Goal: Information Seeking & Learning: Learn about a topic

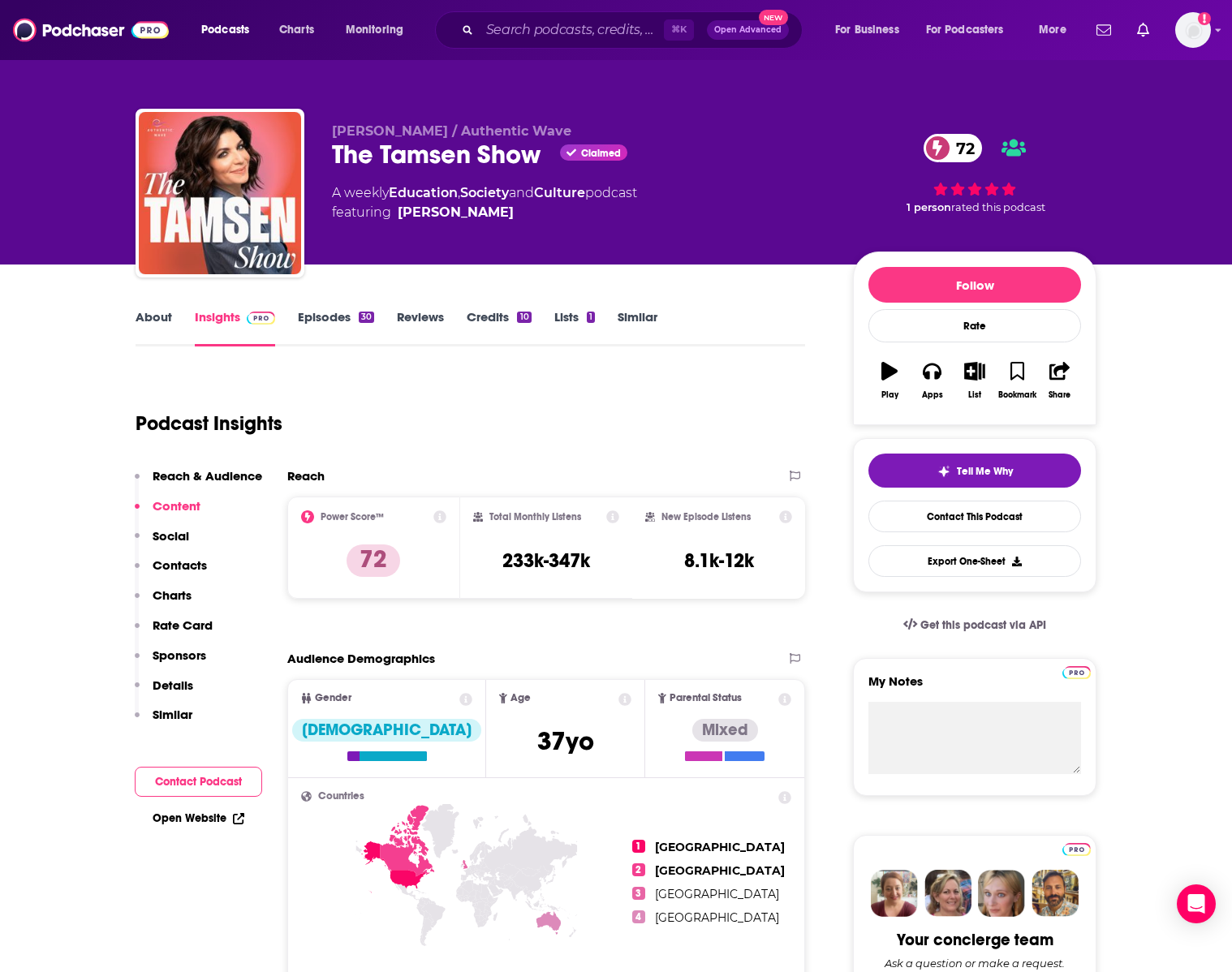
drag, startPoint x: 571, startPoint y: 10, endPoint x: 571, endPoint y: 20, distance: 10.0
click at [571, 13] on div "Podcasts Charts Monitoring ⌘ K Open Advanced New For Business For Podcasters Mo…" at bounding box center [616, 30] width 1232 height 60
click at [569, 28] on input "Search podcasts, credits, & more..." at bounding box center [572, 30] width 184 height 26
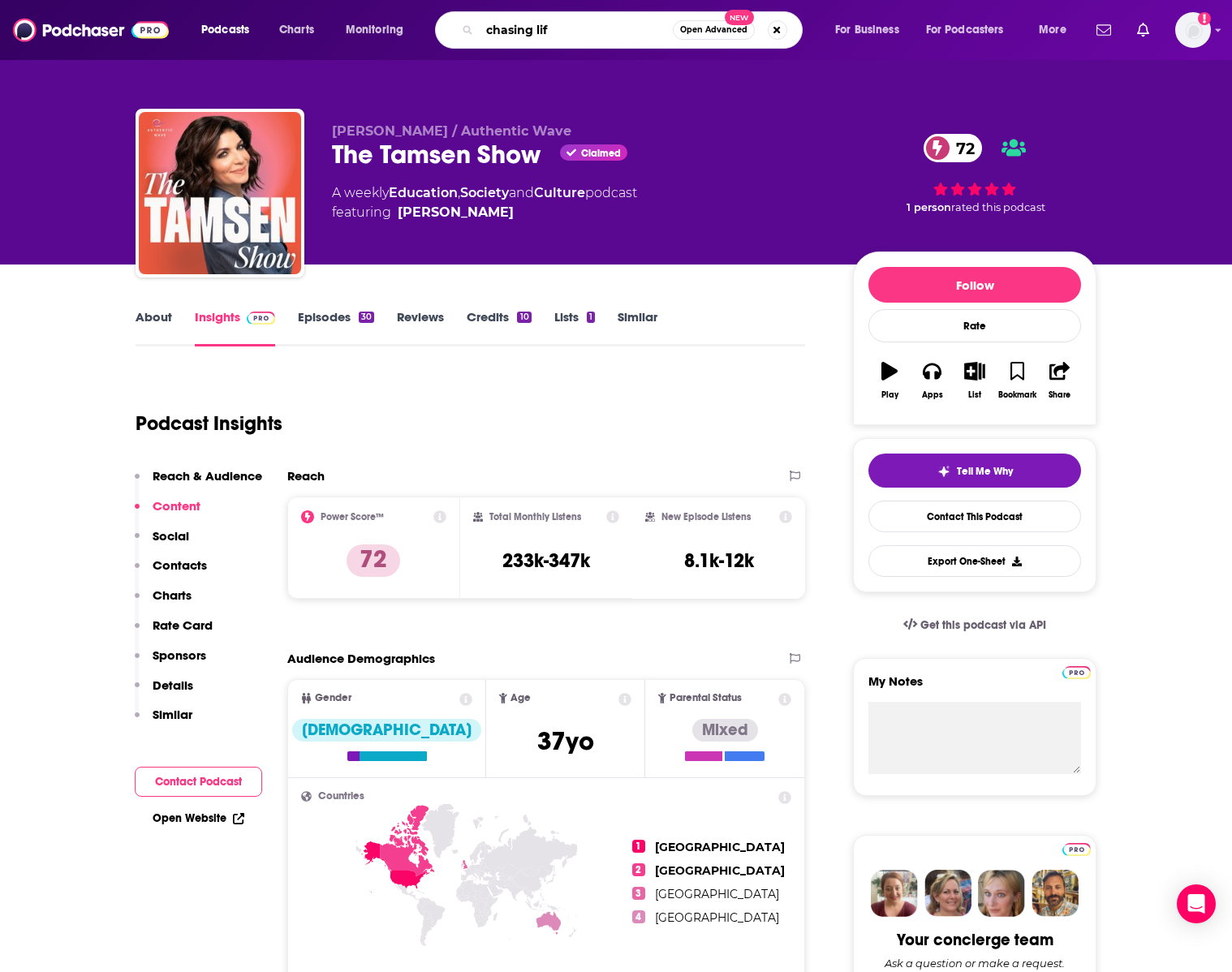
type input "chasing life"
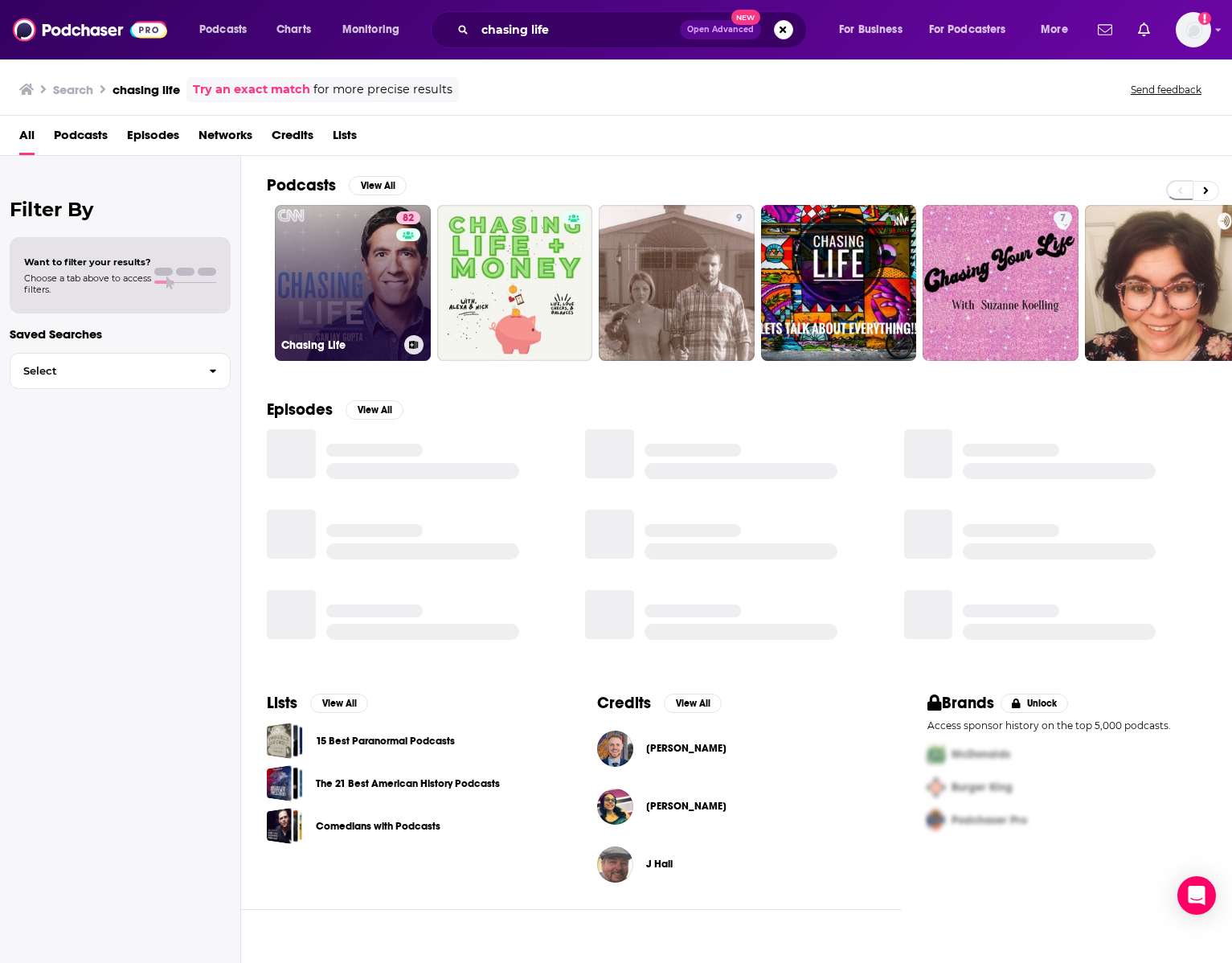
click at [329, 301] on link "82 Chasing Life" at bounding box center [353, 283] width 156 height 156
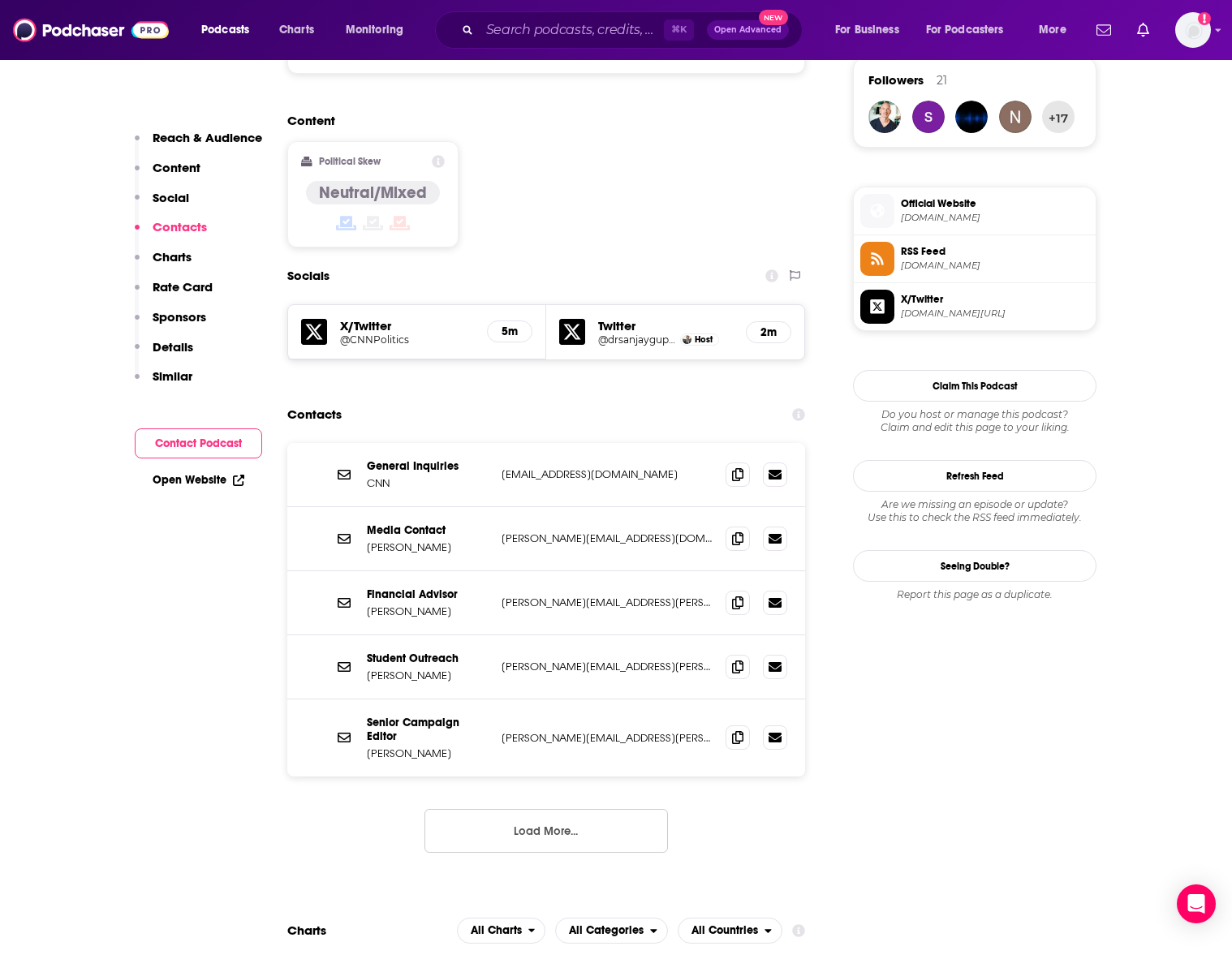
scroll to position [1334, 0]
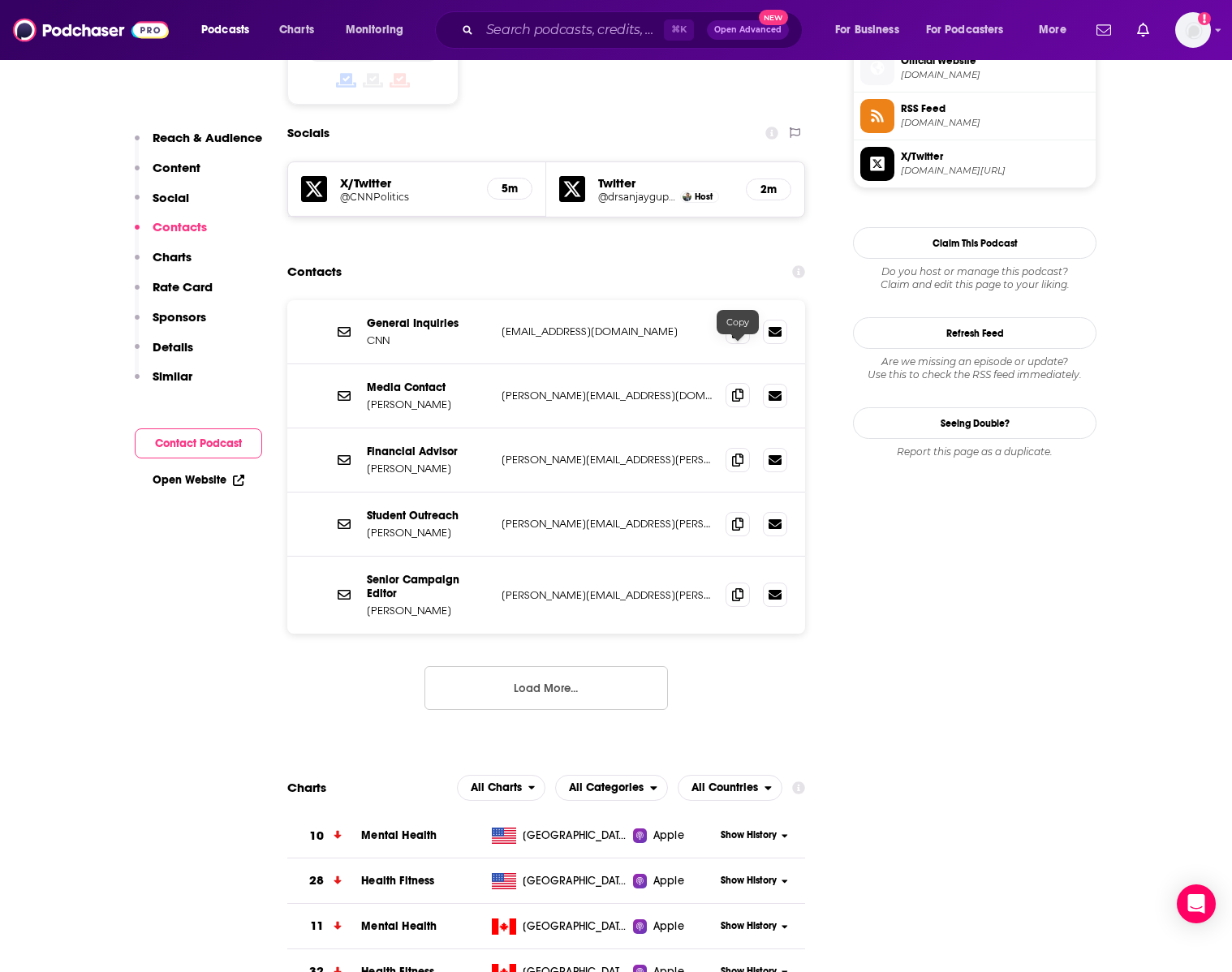
click at [736, 388] on icon at bounding box center [737, 395] width 11 height 13
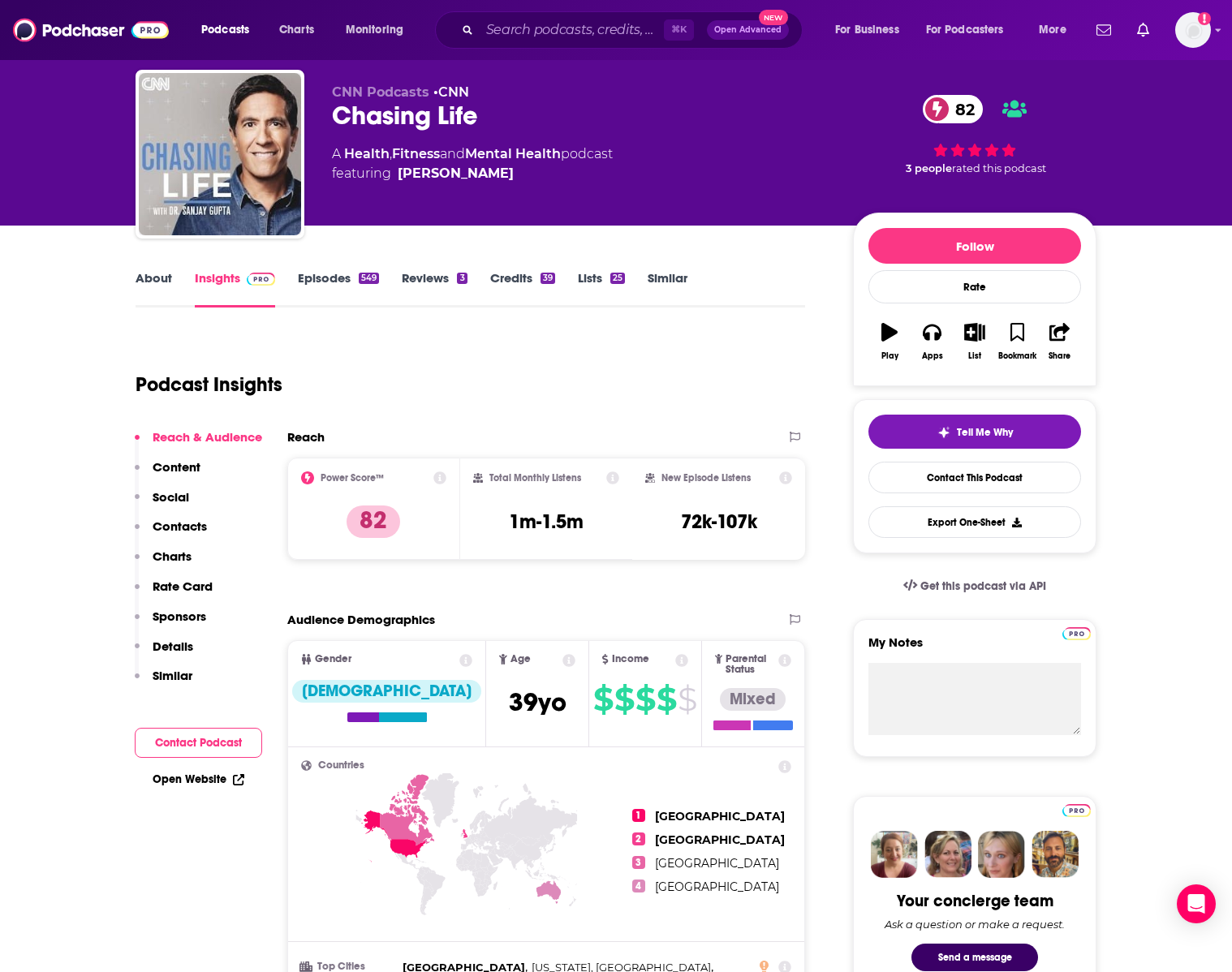
scroll to position [0, 0]
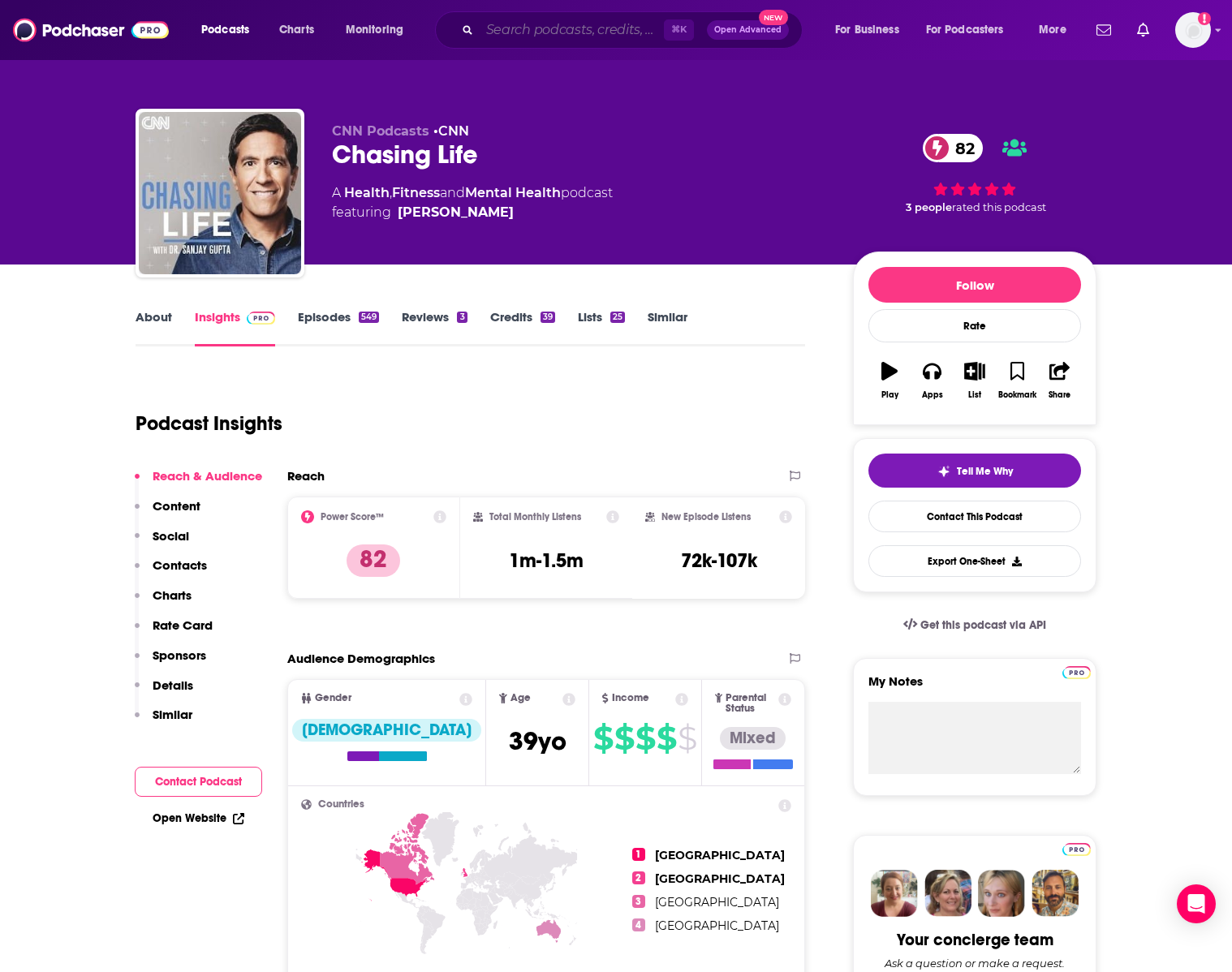
click at [539, 27] on input "Search podcasts, credits, & more..." at bounding box center [572, 30] width 184 height 26
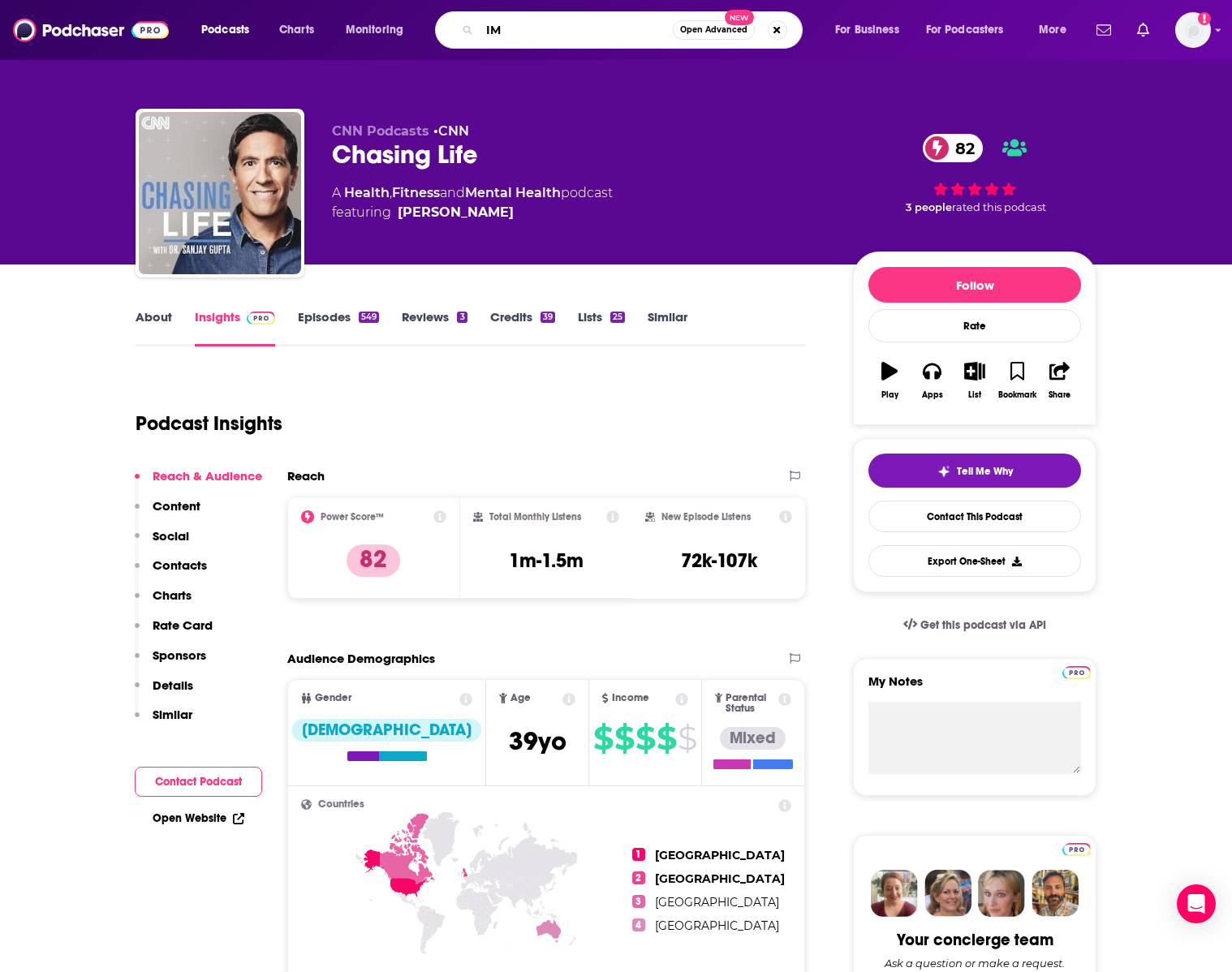
type input "IMO"
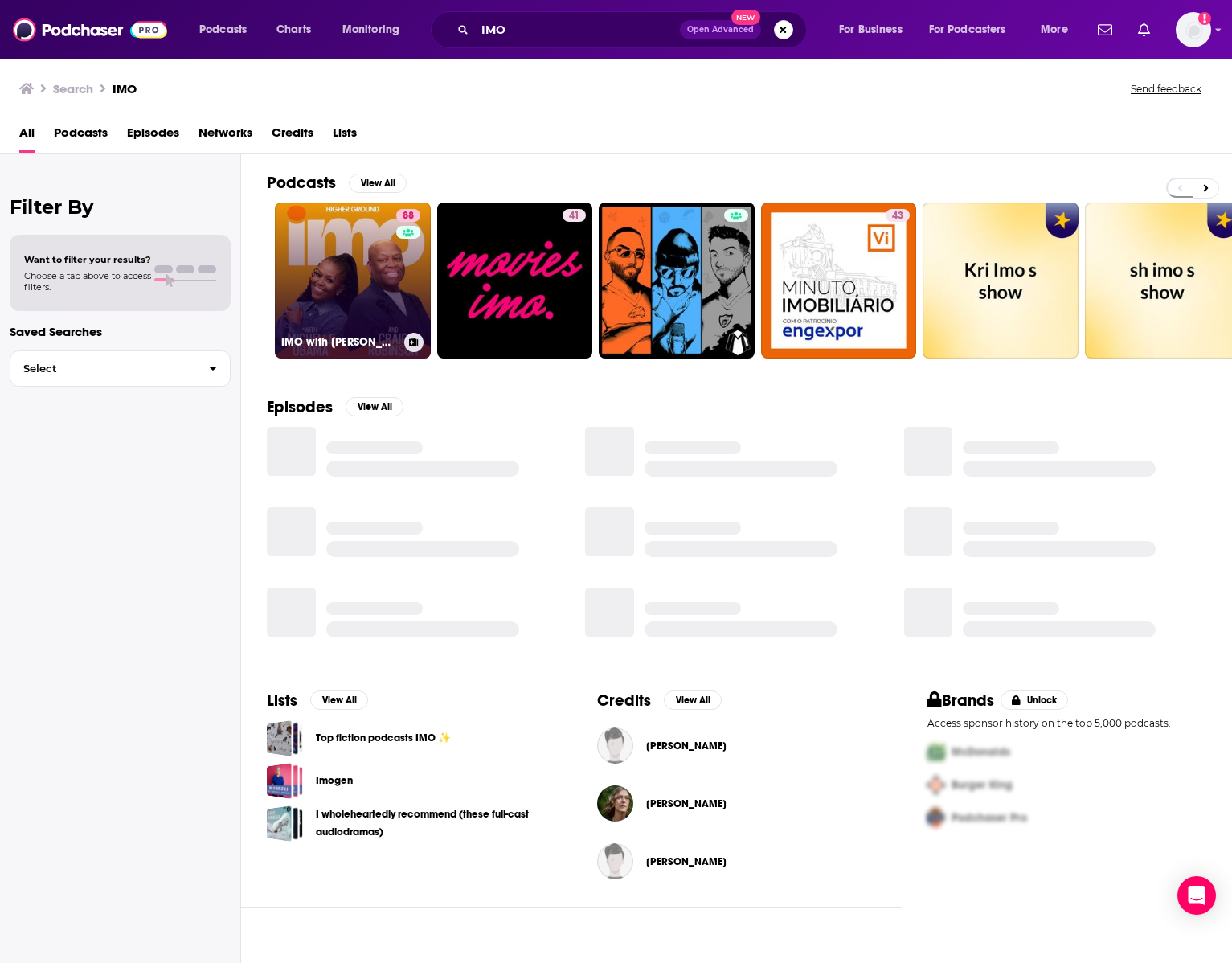
click at [382, 259] on link "88 IMO with [PERSON_NAME] and [PERSON_NAME]" at bounding box center [353, 280] width 156 height 156
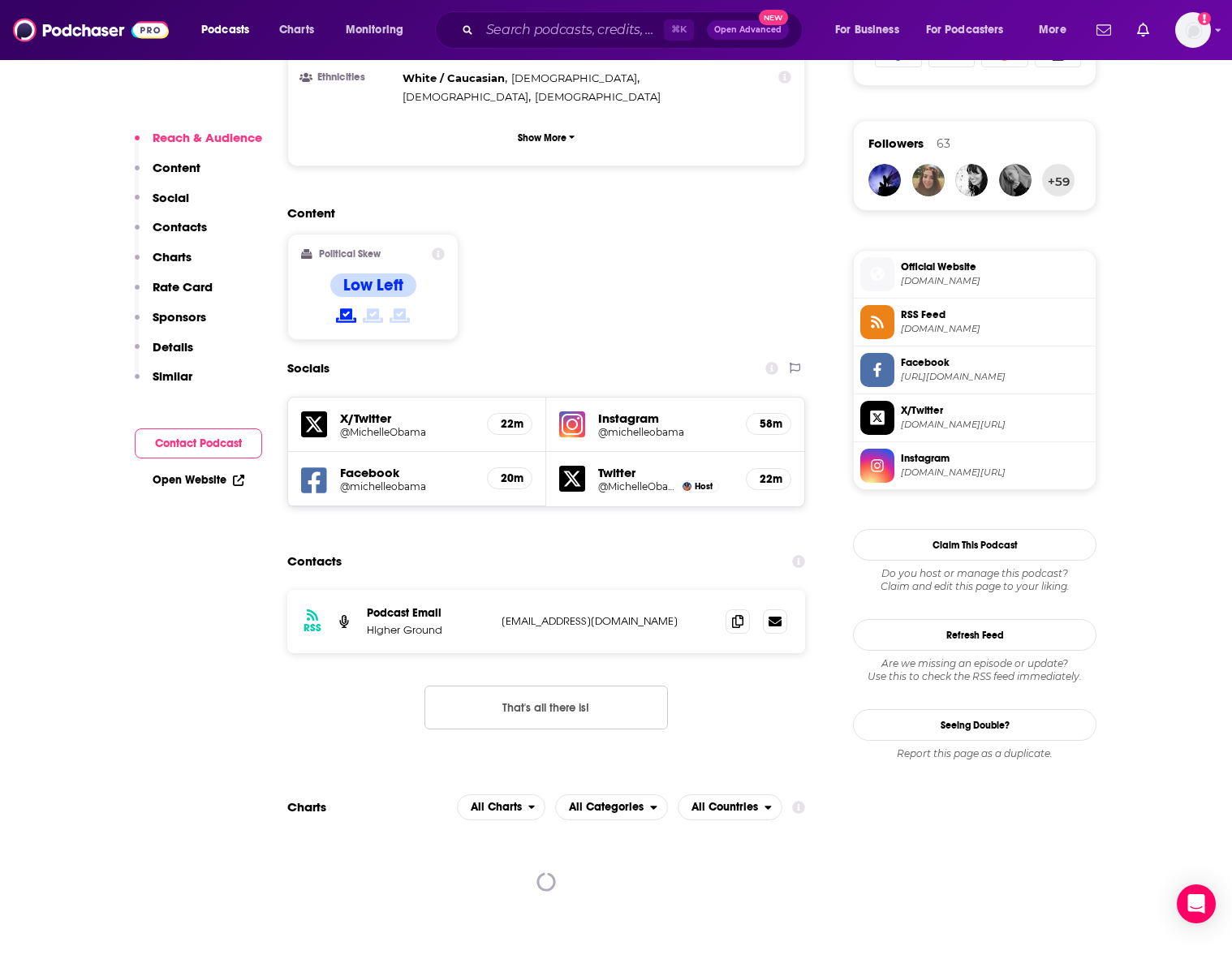
scroll to position [1207, 0]
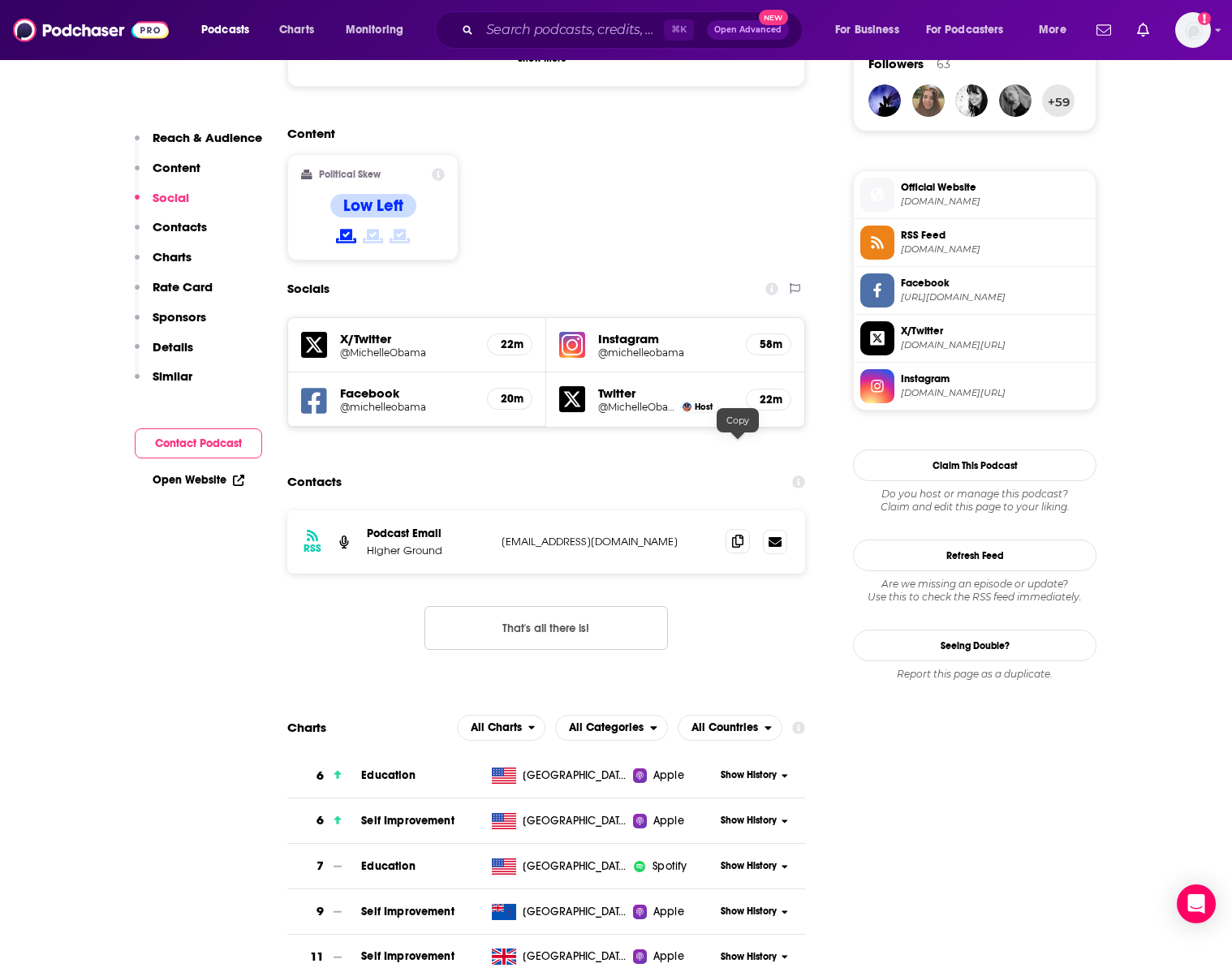
click at [737, 535] on icon at bounding box center [737, 541] width 11 height 13
click at [535, 36] on input "Search podcasts, credits, & more..." at bounding box center [572, 30] width 184 height 26
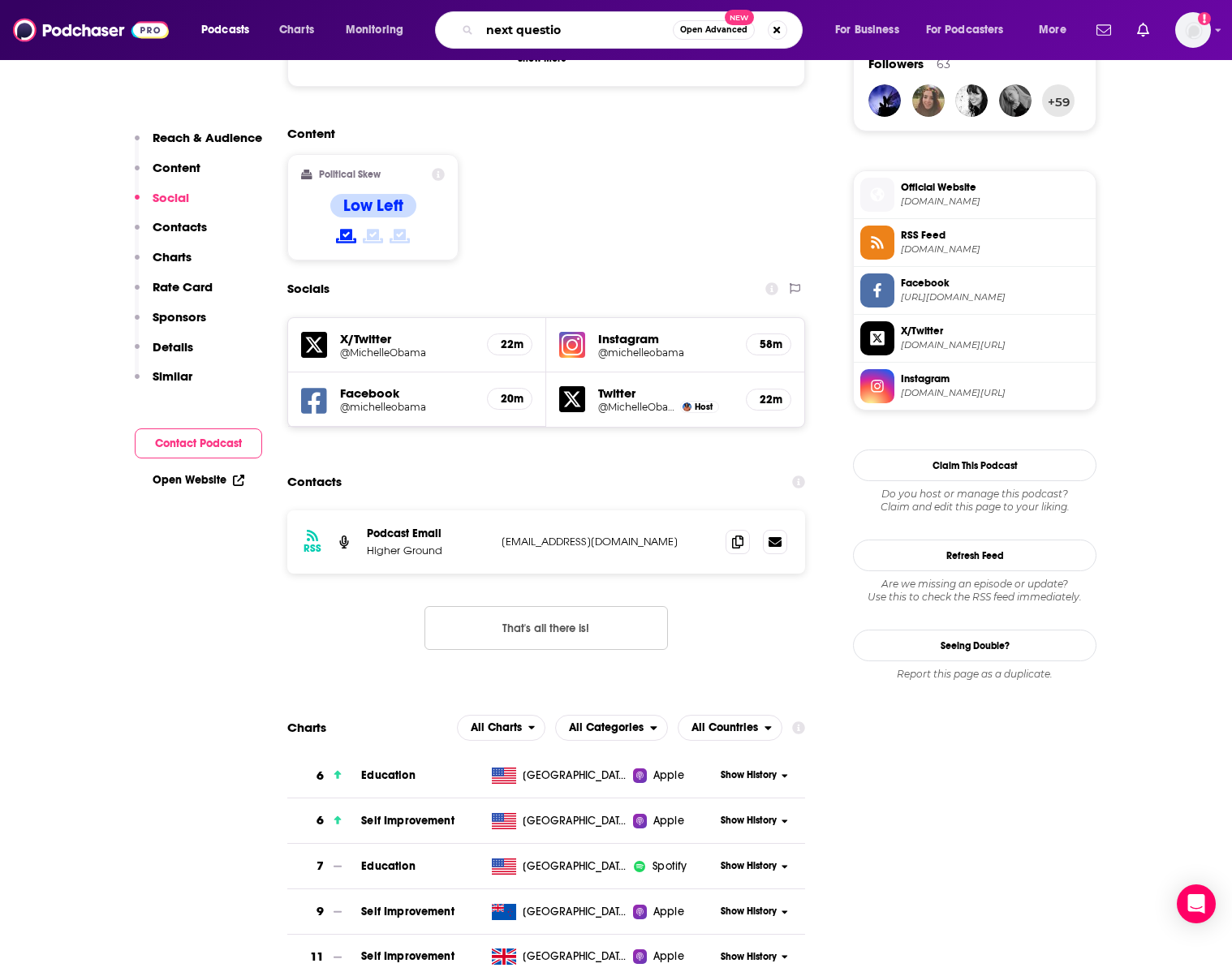
type input "next question"
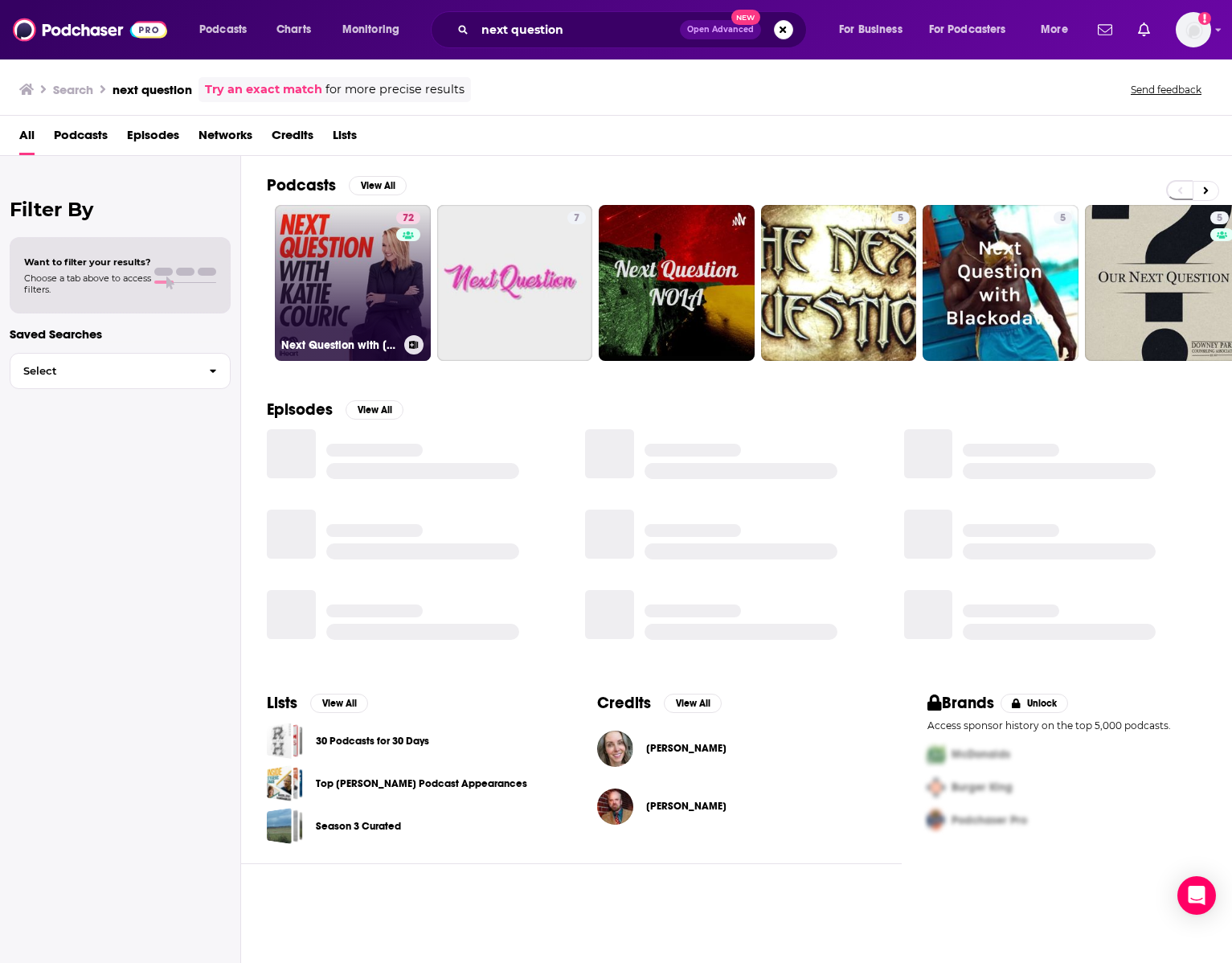
click at [374, 281] on link "72 Next Question with [PERSON_NAME]" at bounding box center [353, 283] width 156 height 156
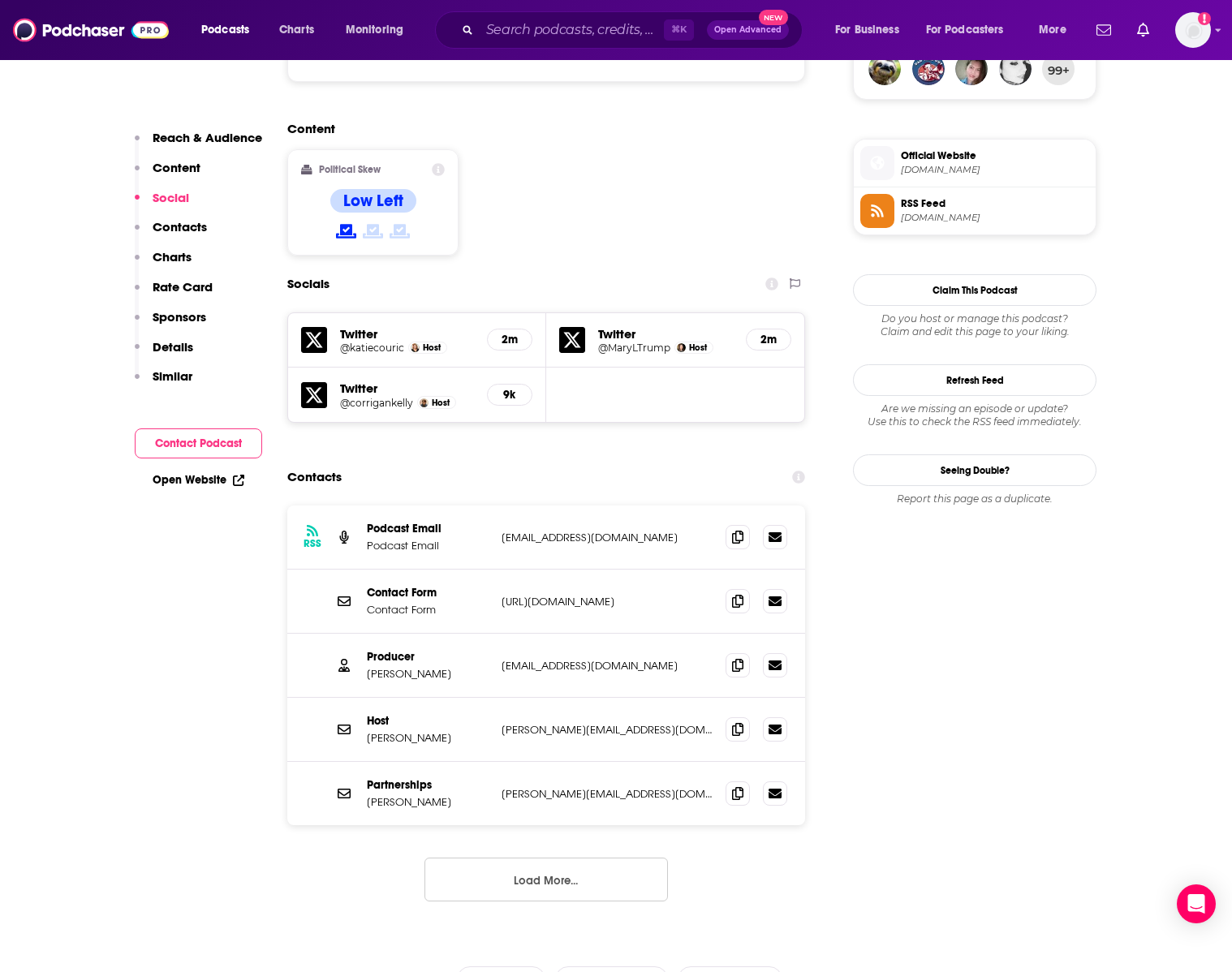
scroll to position [1249, 0]
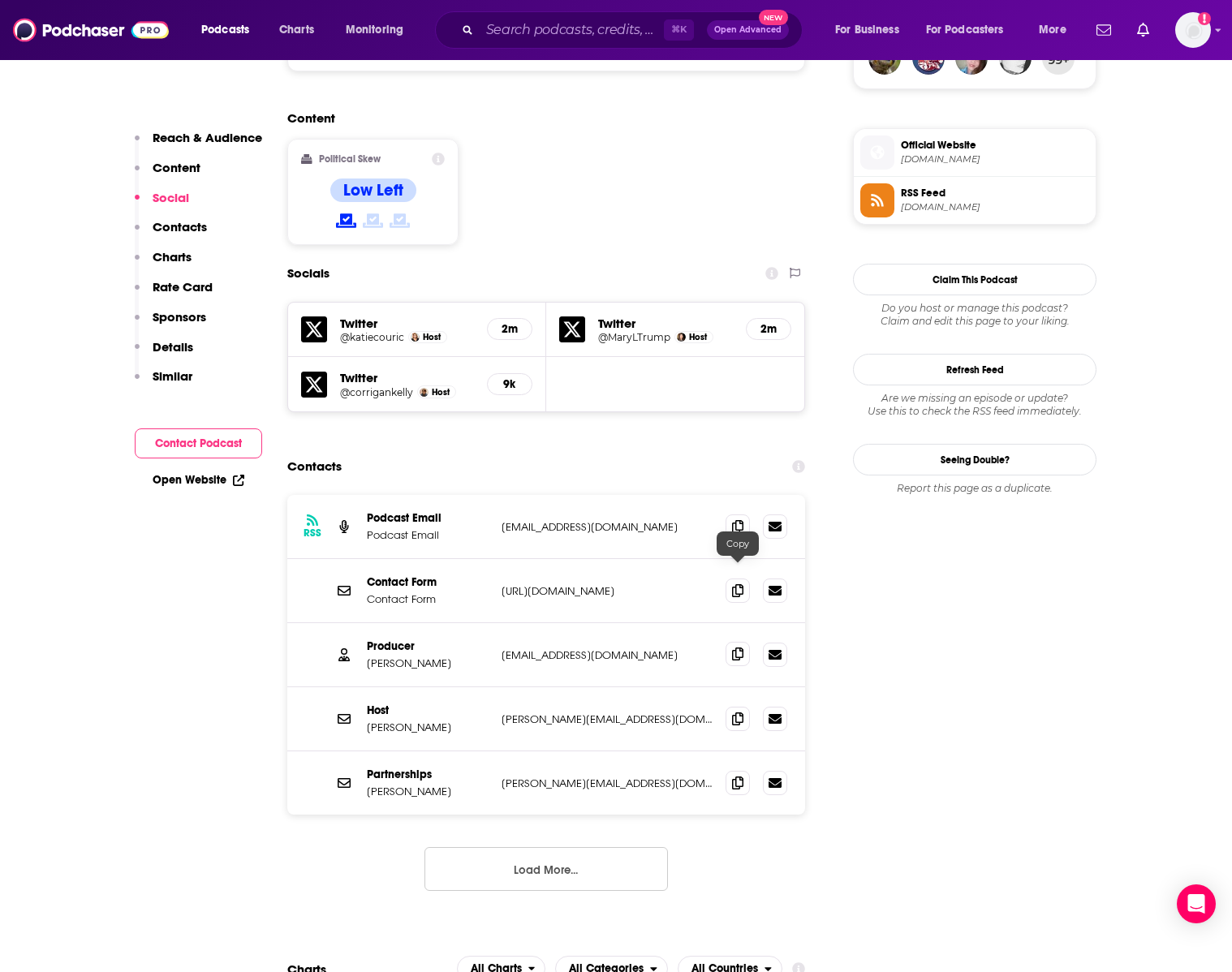
click at [738, 647] on icon at bounding box center [737, 654] width 11 height 13
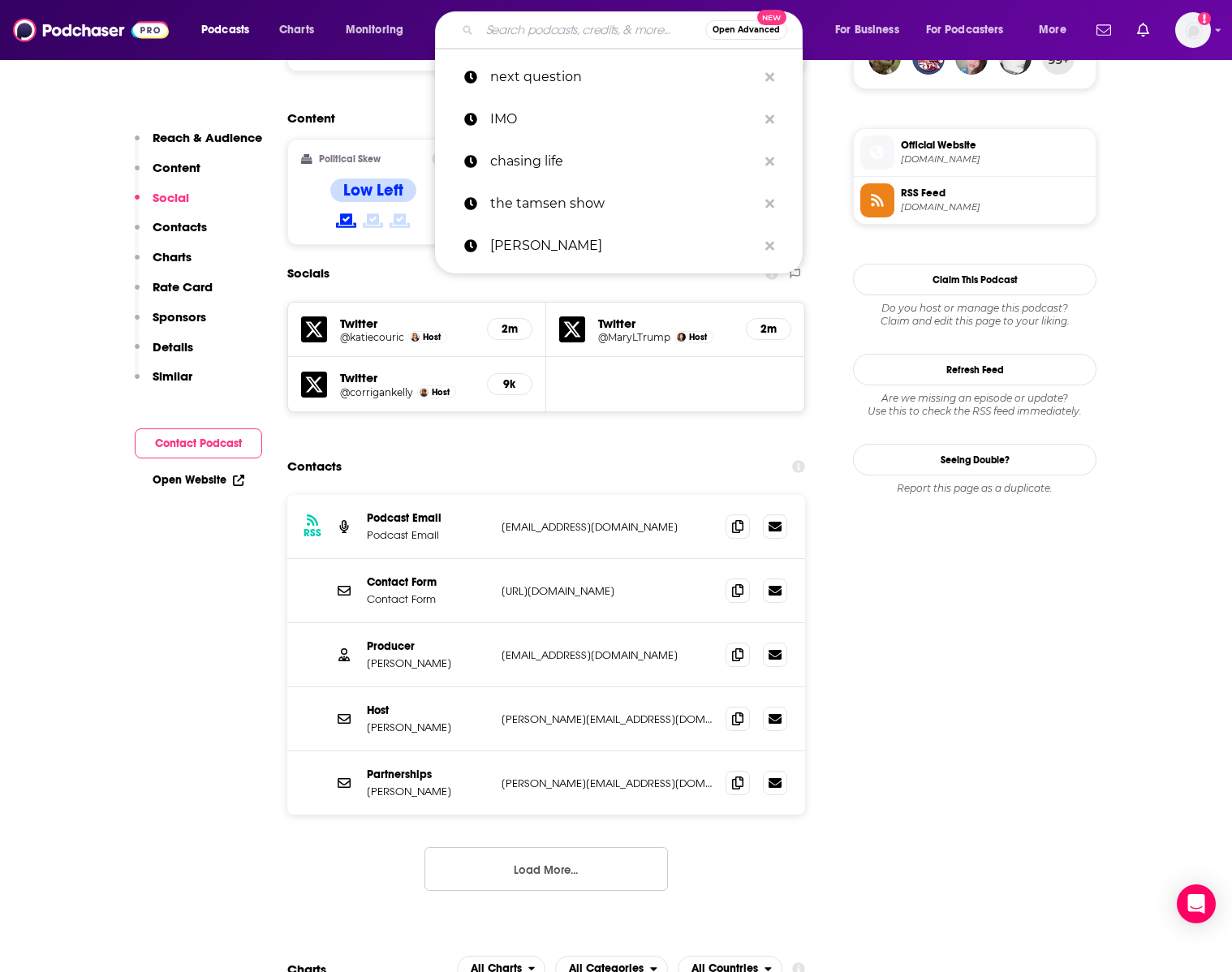
click at [554, 24] on input "Search podcasts, credits, & more..." at bounding box center [593, 30] width 226 height 26
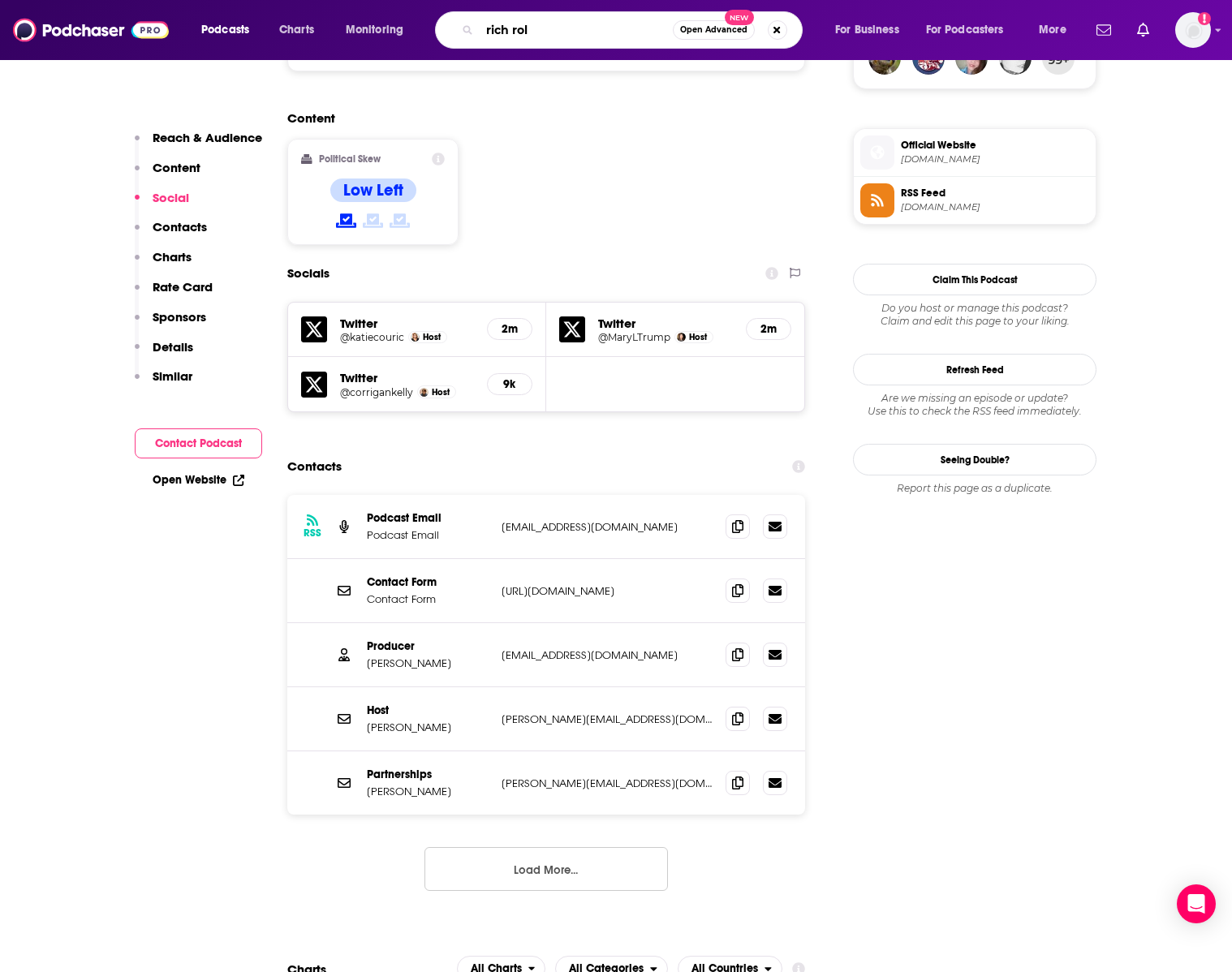
type input "[PERSON_NAME]"
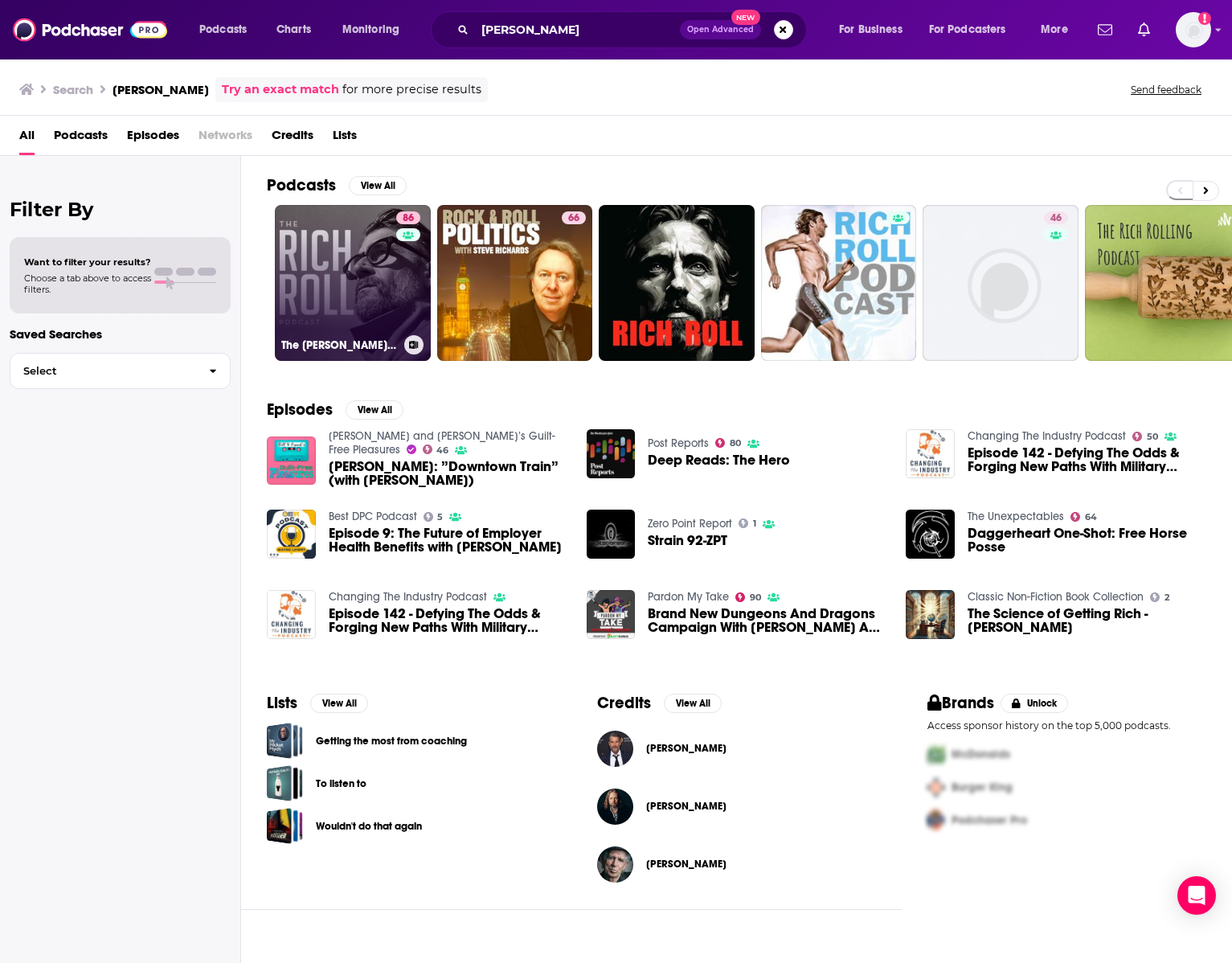
click at [310, 317] on link "86 The [PERSON_NAME] Podcast" at bounding box center [353, 283] width 156 height 156
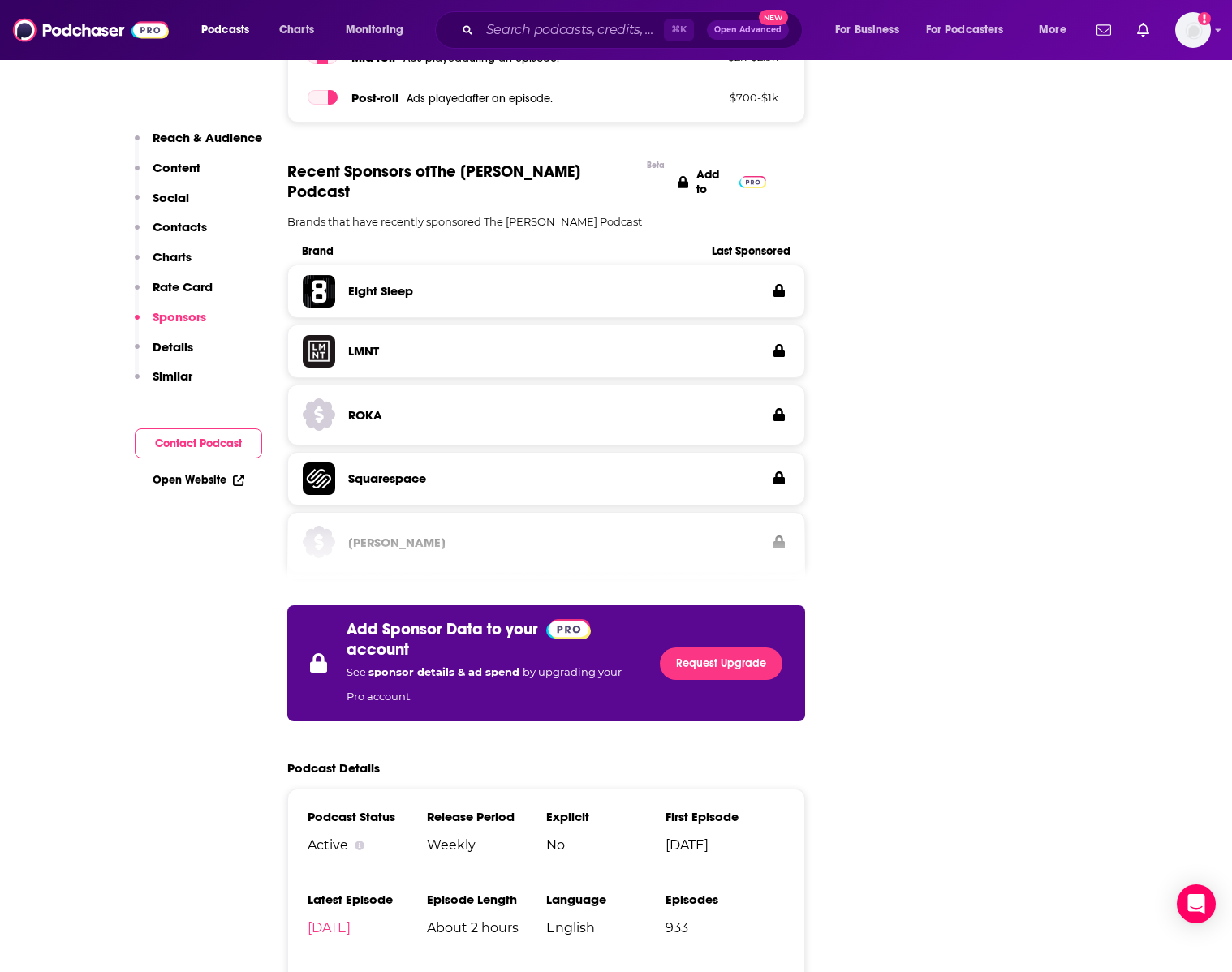
scroll to position [3334, 0]
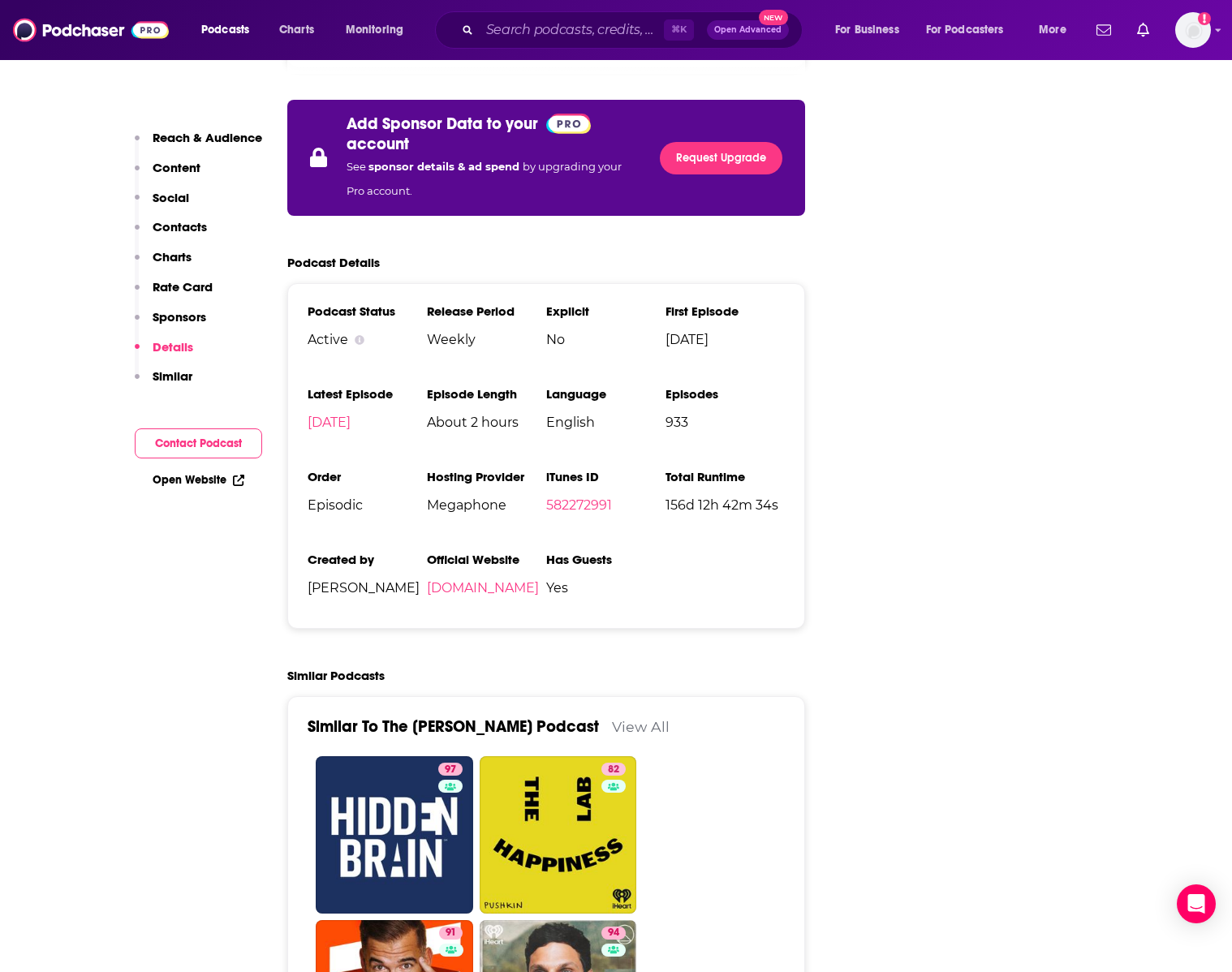
click at [166, 229] on p "Contacts" at bounding box center [179, 227] width 55 height 16
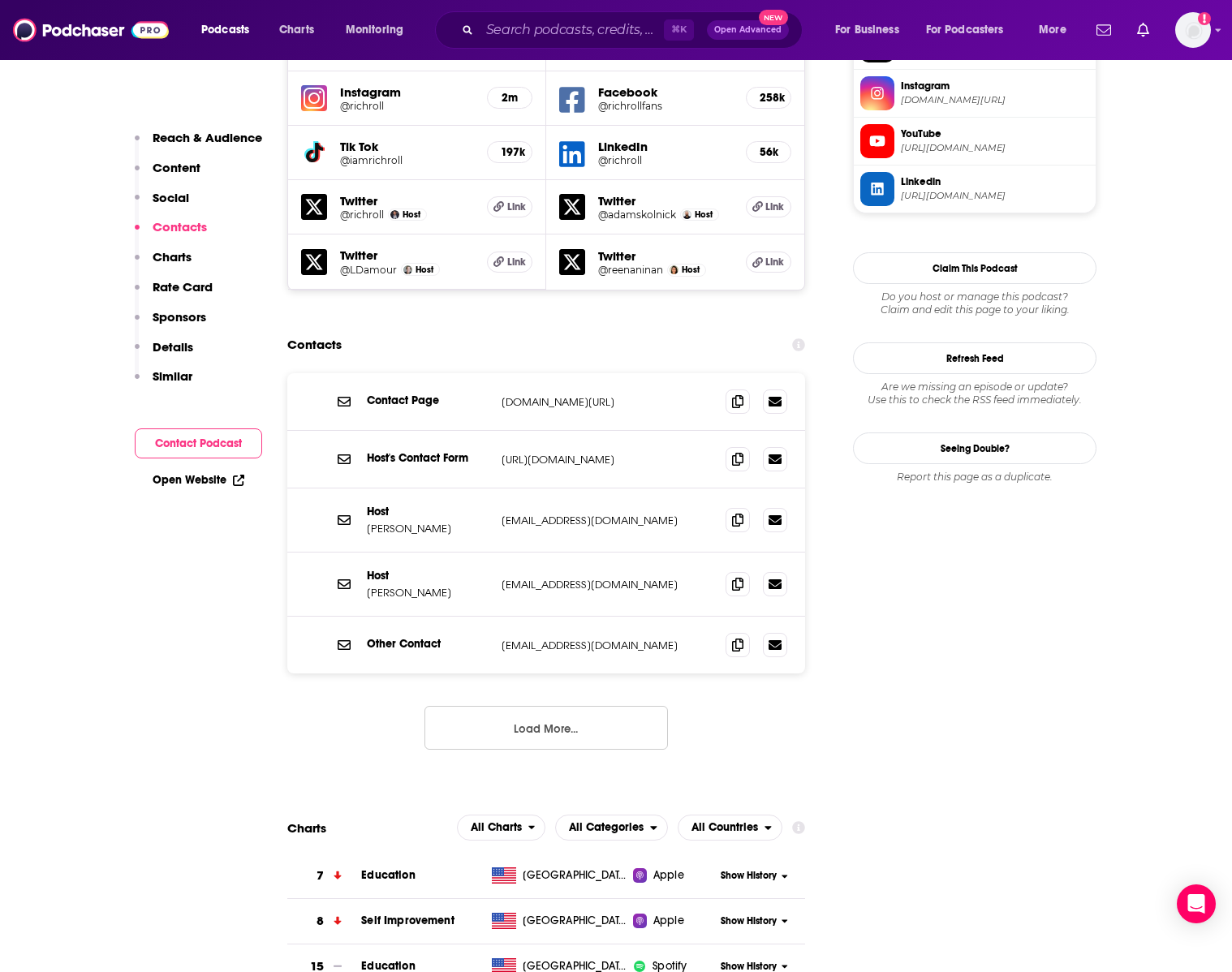
scroll to position [1537, 0]
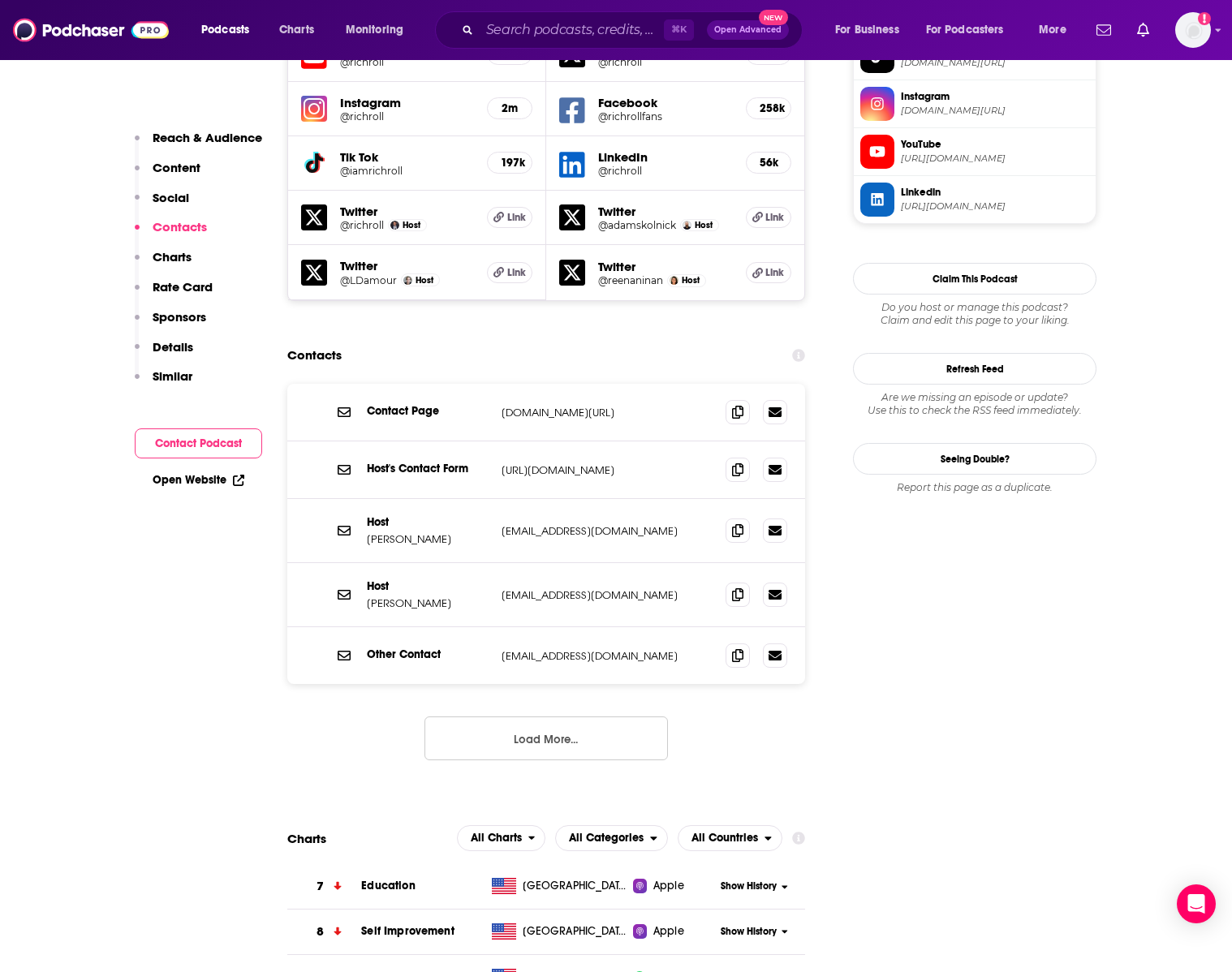
click at [732, 563] on div "Host [PERSON_NAME] [EMAIL_ADDRESS][DOMAIN_NAME] [EMAIL_ADDRESS][DOMAIN_NAME]" at bounding box center [547, 595] width 518 height 64
click at [732, 582] on span at bounding box center [737, 594] width 24 height 24
click at [512, 31] on input "Search podcasts, credits, & more..." at bounding box center [572, 30] width 184 height 26
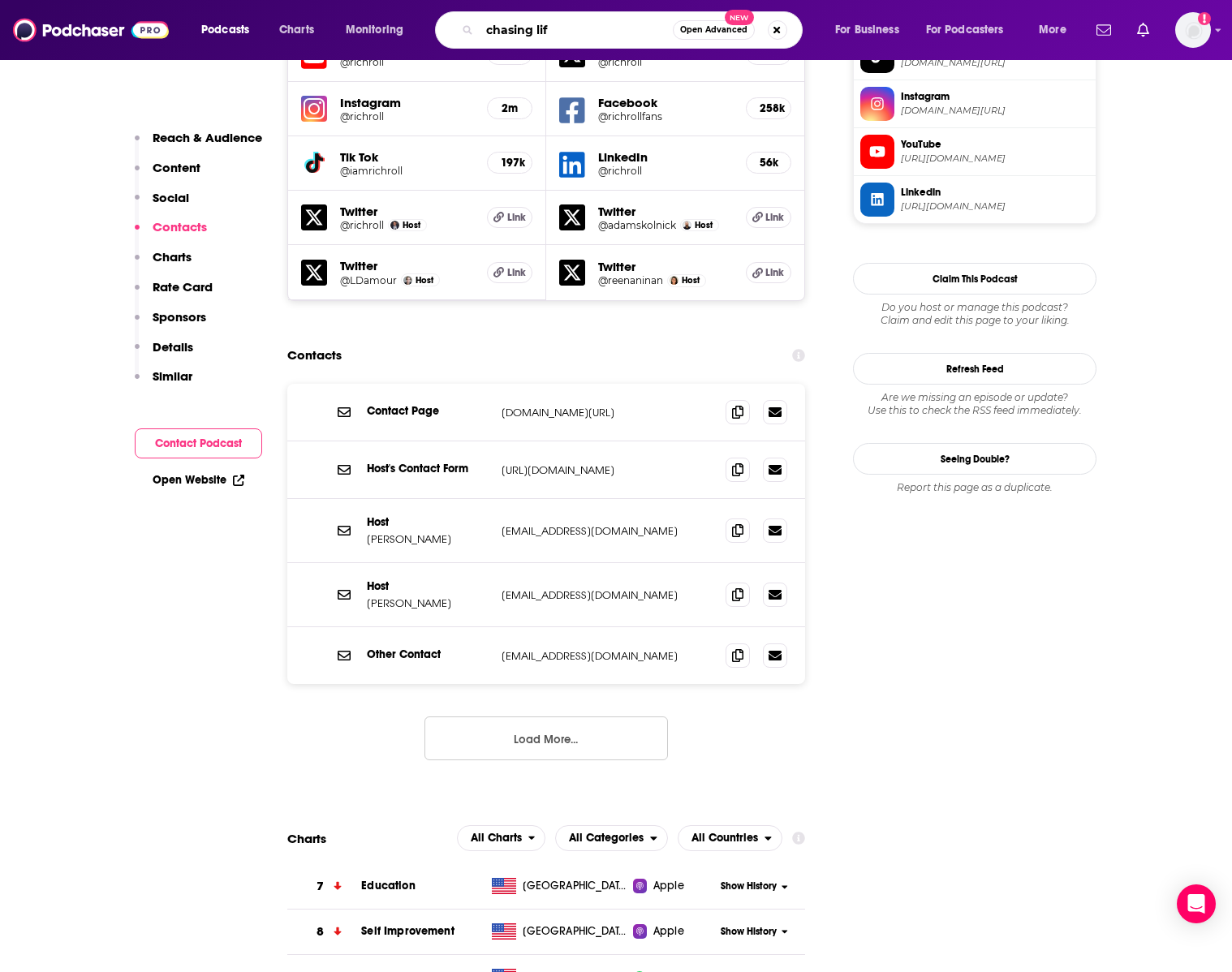
type input "chasing life"
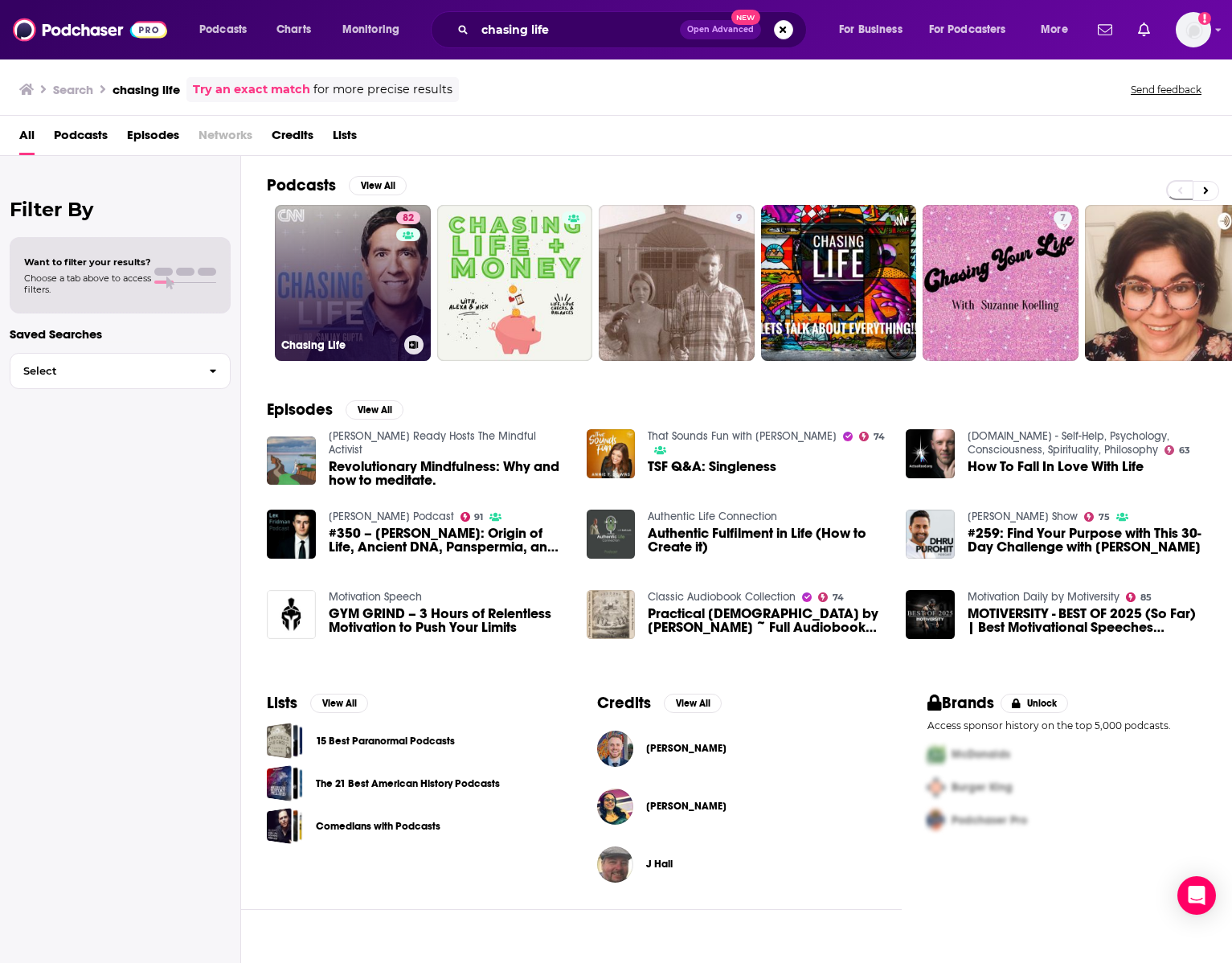
click at [344, 341] on h3 "Chasing Life" at bounding box center [339, 345] width 116 height 14
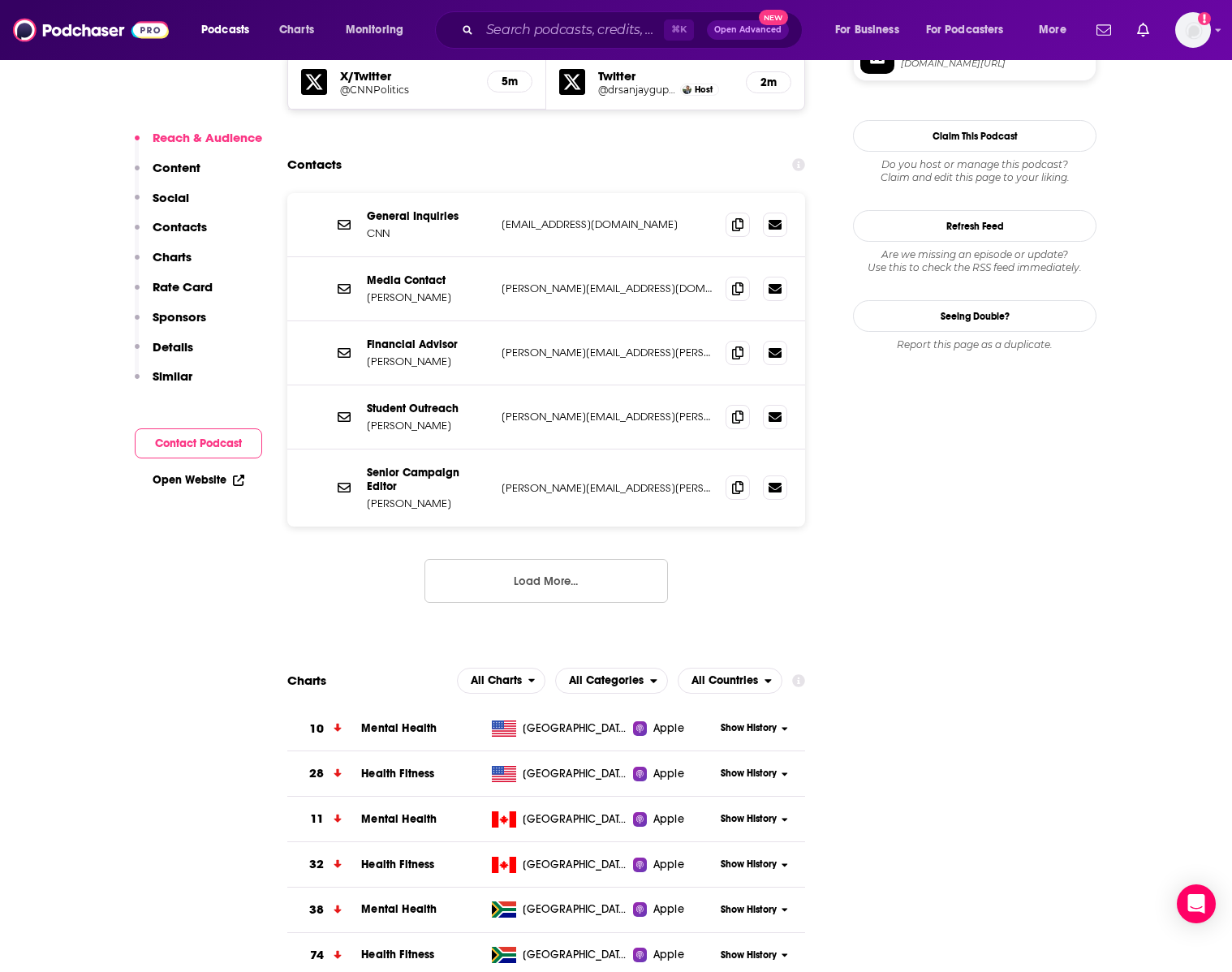
scroll to position [1253, 0]
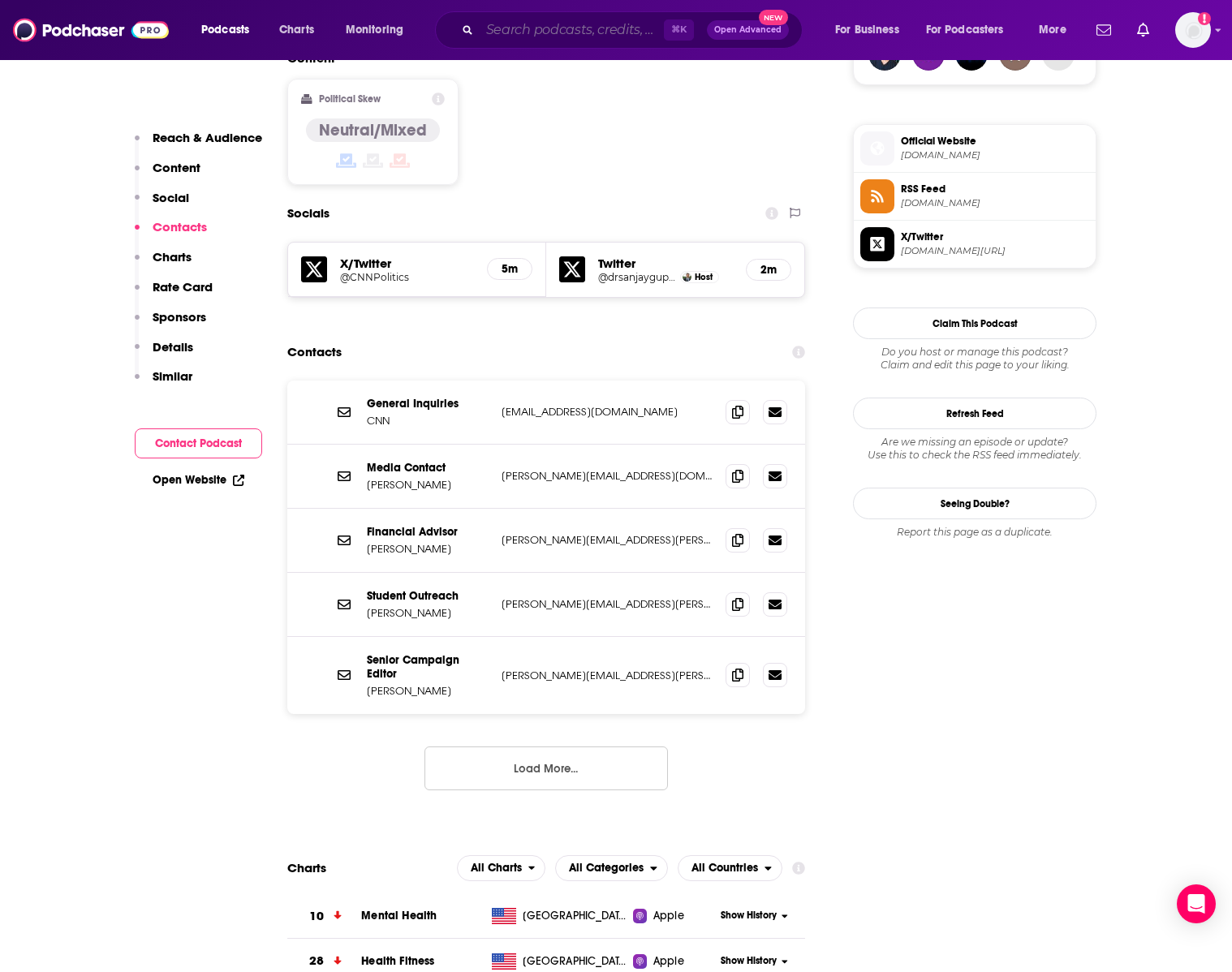
click at [585, 32] on input "Search podcasts, credits, & more..." at bounding box center [572, 30] width 184 height 26
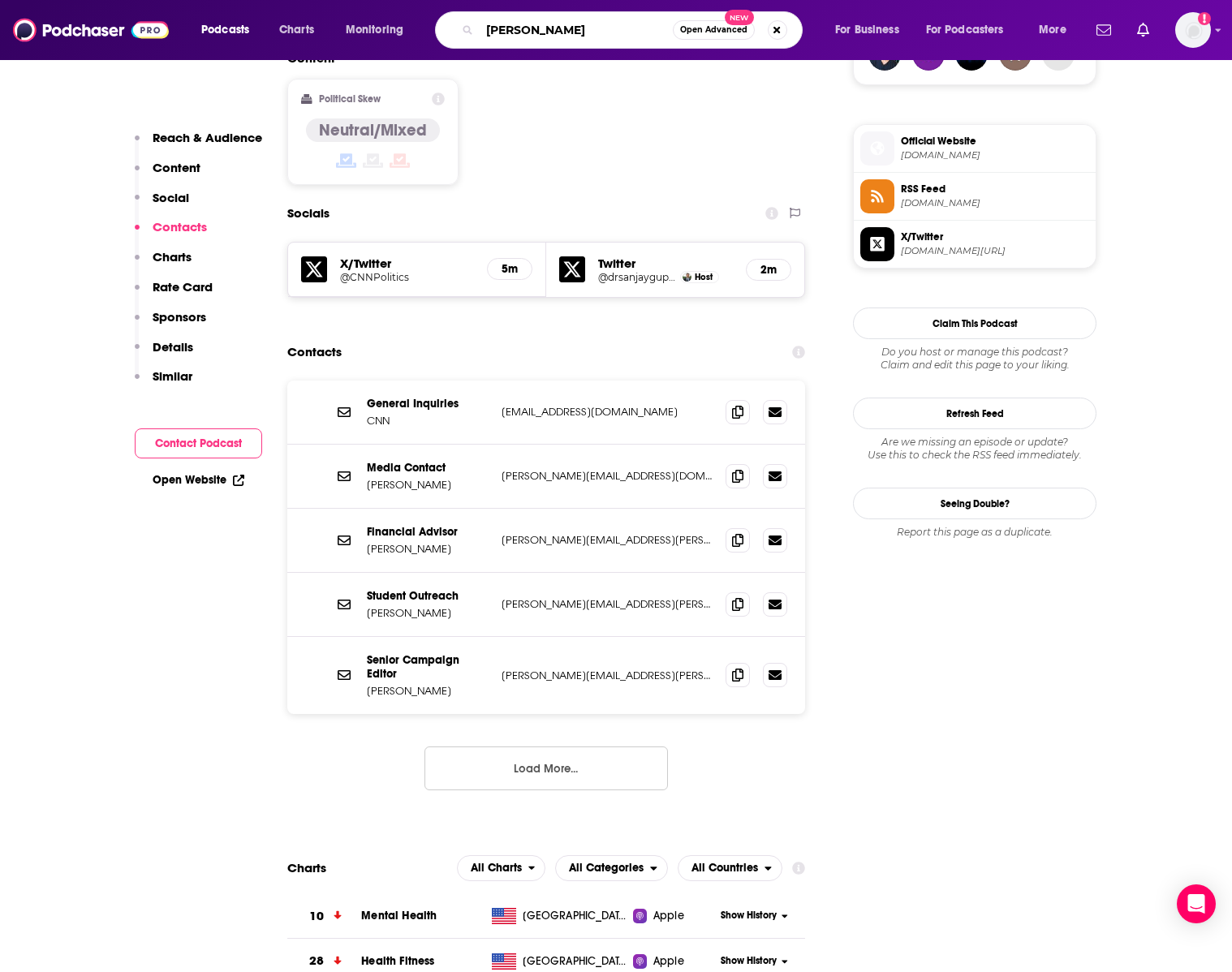
type input "[PERSON_NAME] tv"
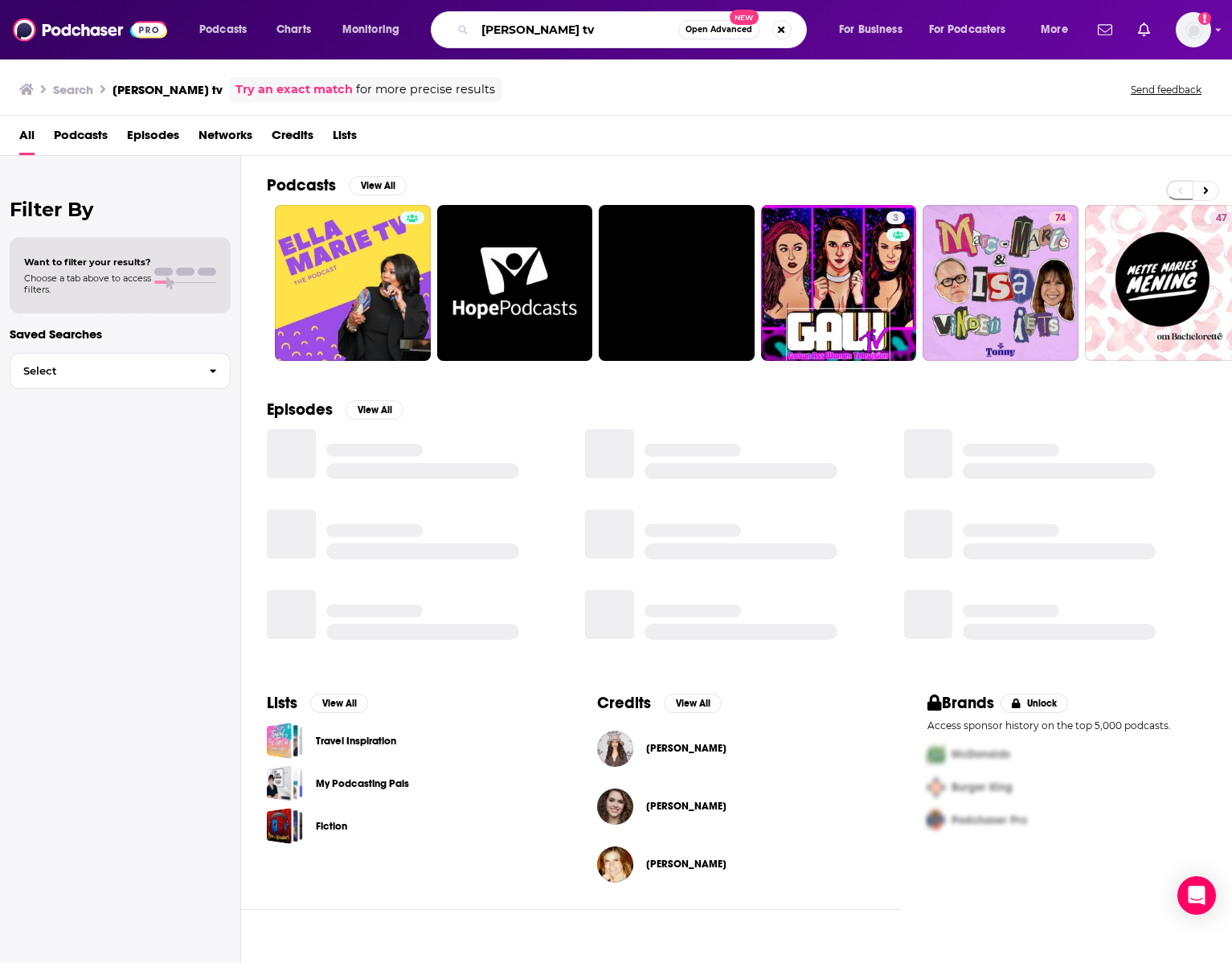
click at [549, 30] on input "[PERSON_NAME] tv" at bounding box center [577, 29] width 203 height 26
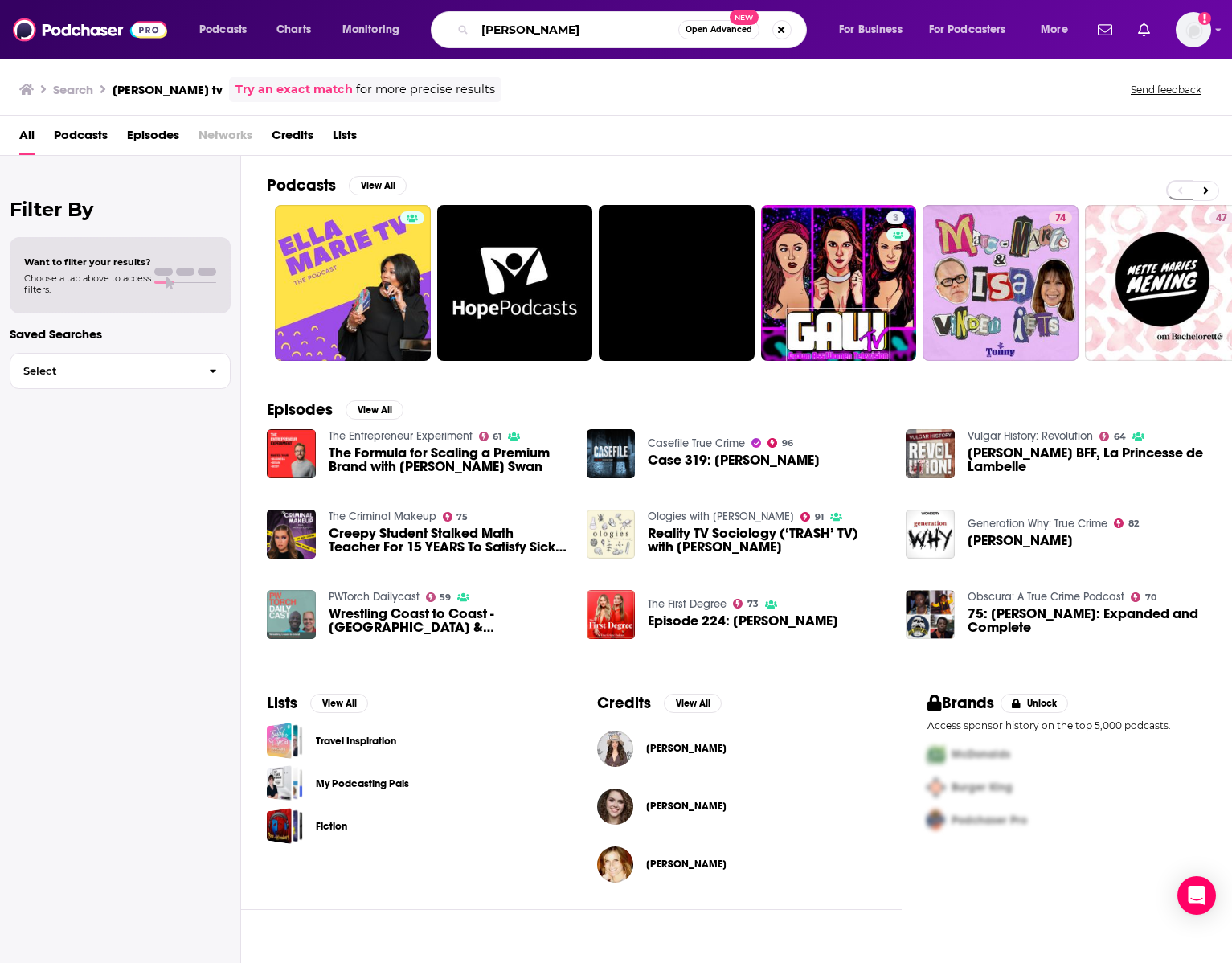
type input "[PERSON_NAME]"
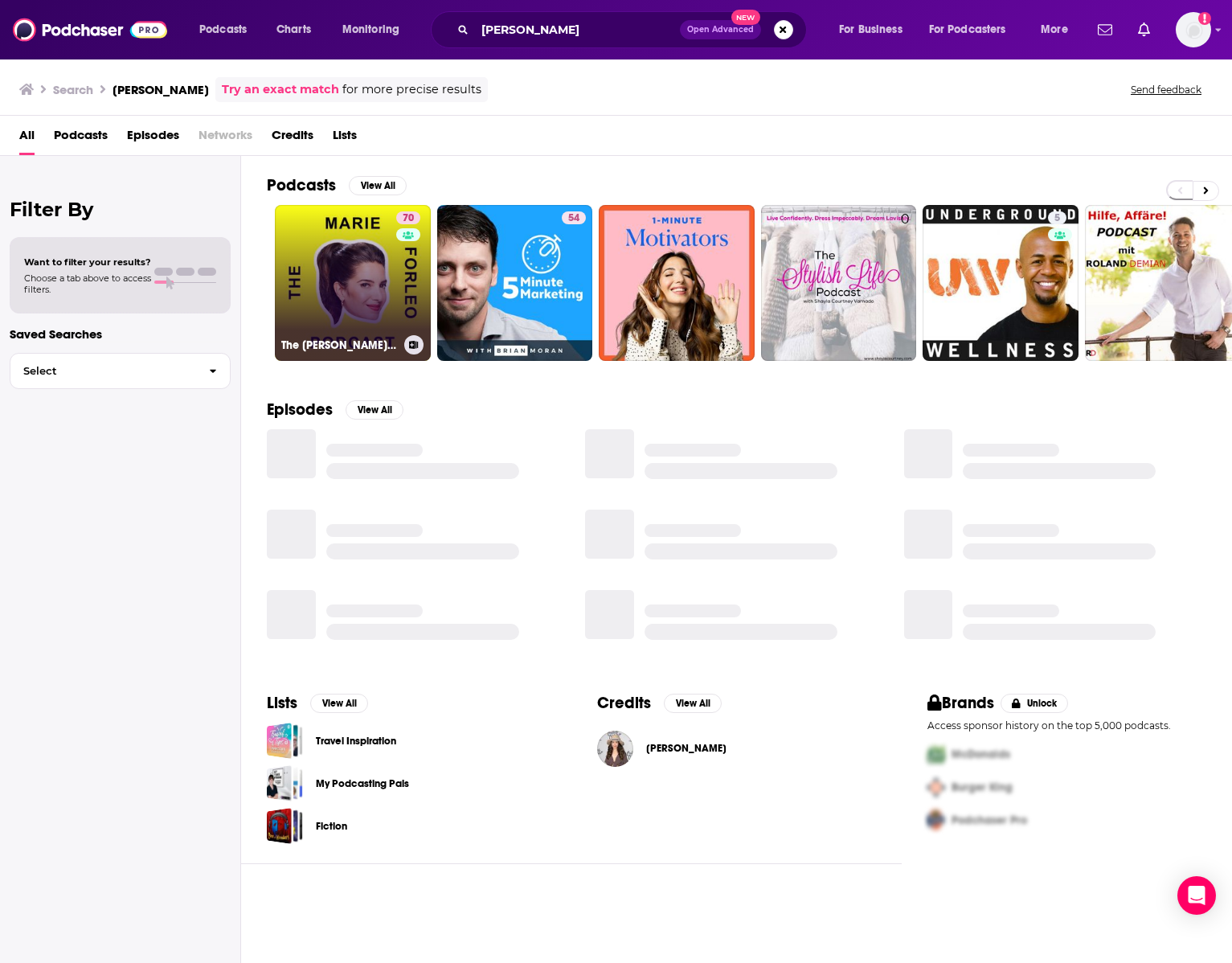
click at [357, 277] on link "70 The [PERSON_NAME] Podcast" at bounding box center [353, 283] width 156 height 156
